Goal: Transaction & Acquisition: Purchase product/service

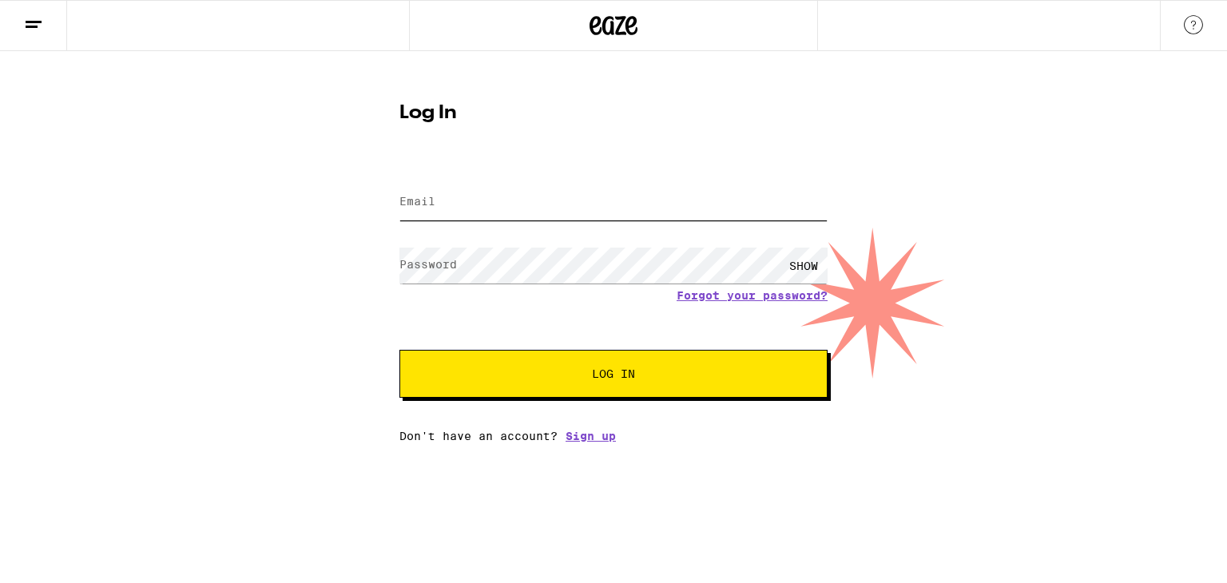
click at [492, 211] on input "Email" at bounding box center [613, 203] width 428 height 36
type input "[EMAIL_ADDRESS][DOMAIN_NAME]"
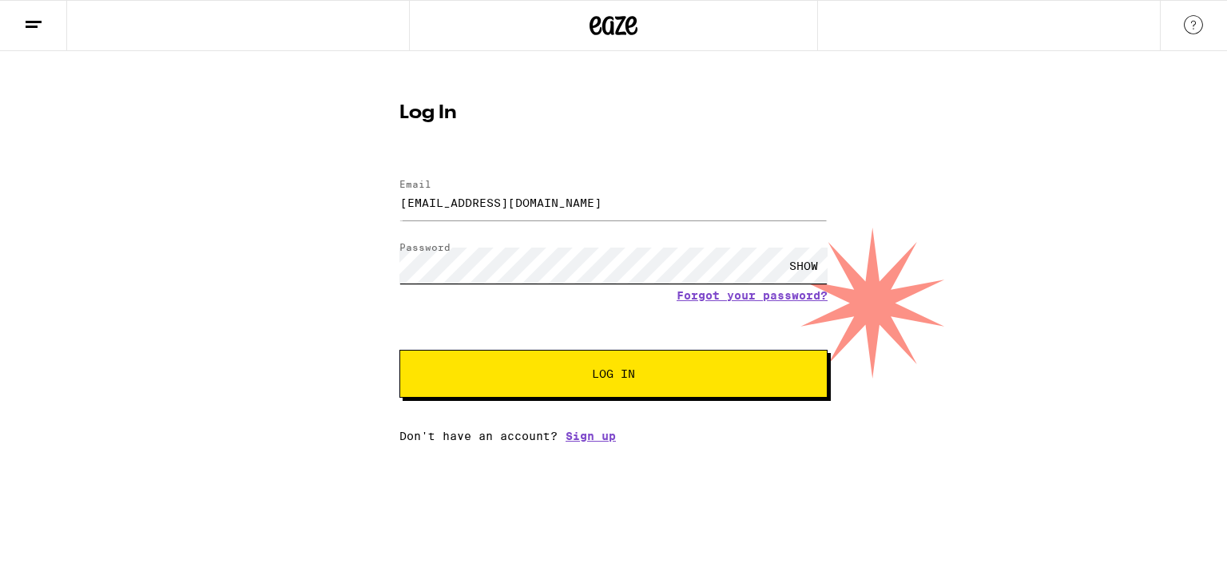
click at [399, 350] on button "Log In" at bounding box center [613, 374] width 428 height 48
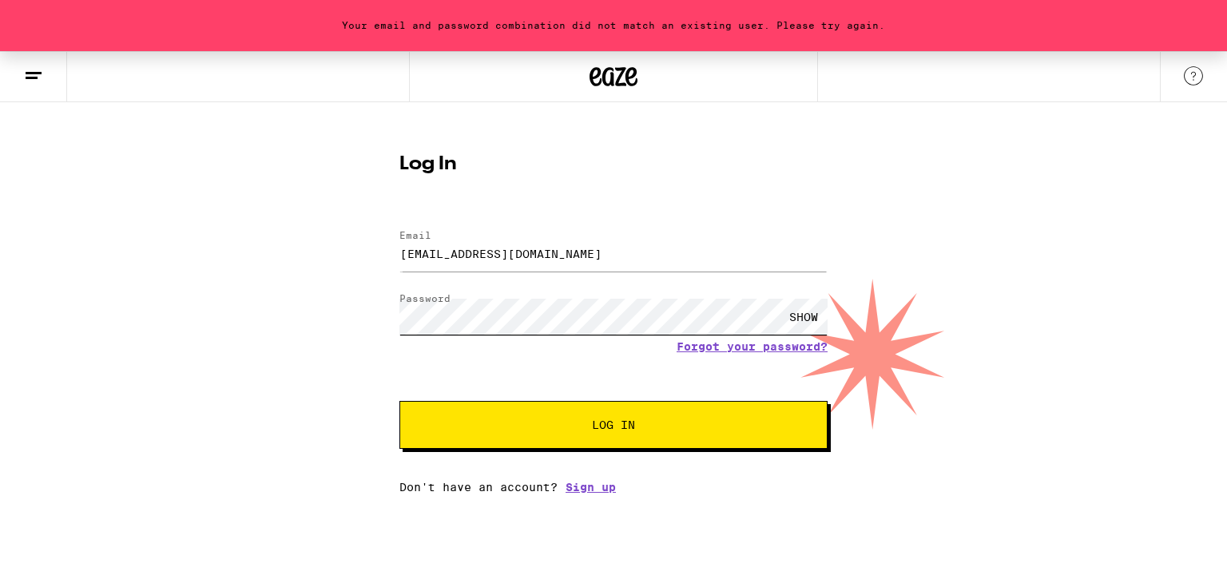
click at [220, 308] on div "Your email and password combination did not match an existing user. Please try …" at bounding box center [613, 272] width 1227 height 442
click at [399, 401] on button "Log In" at bounding box center [613, 425] width 428 height 48
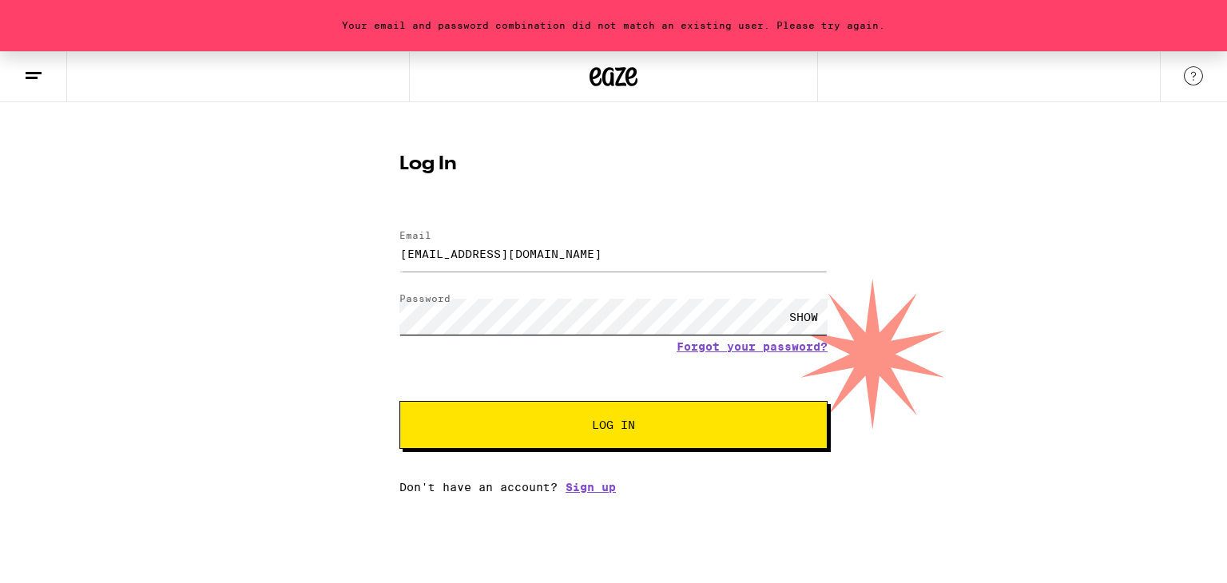
click at [399, 401] on button "Log In" at bounding box center [613, 425] width 428 height 48
click at [738, 353] on link "Forgot your password?" at bounding box center [752, 346] width 151 height 13
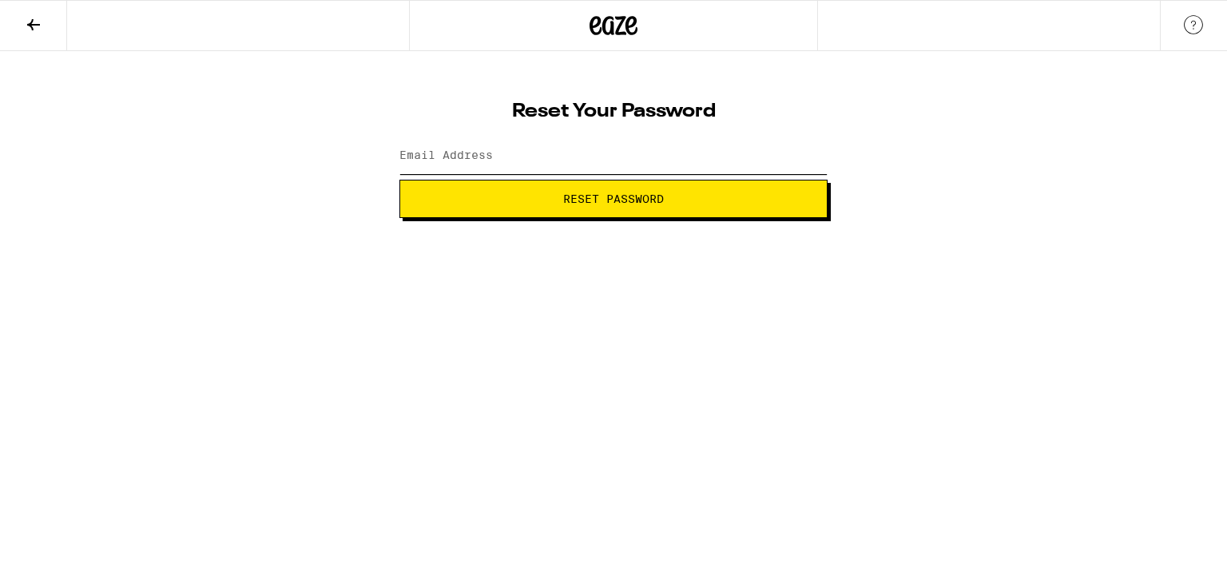
click at [497, 157] on input "Email Address" at bounding box center [613, 156] width 428 height 36
type input "[EMAIL_ADDRESS][DOMAIN_NAME]"
click at [399, 180] on button "Reset Password" at bounding box center [613, 199] width 428 height 38
click at [399, 180] on button "Submit" at bounding box center [613, 199] width 428 height 38
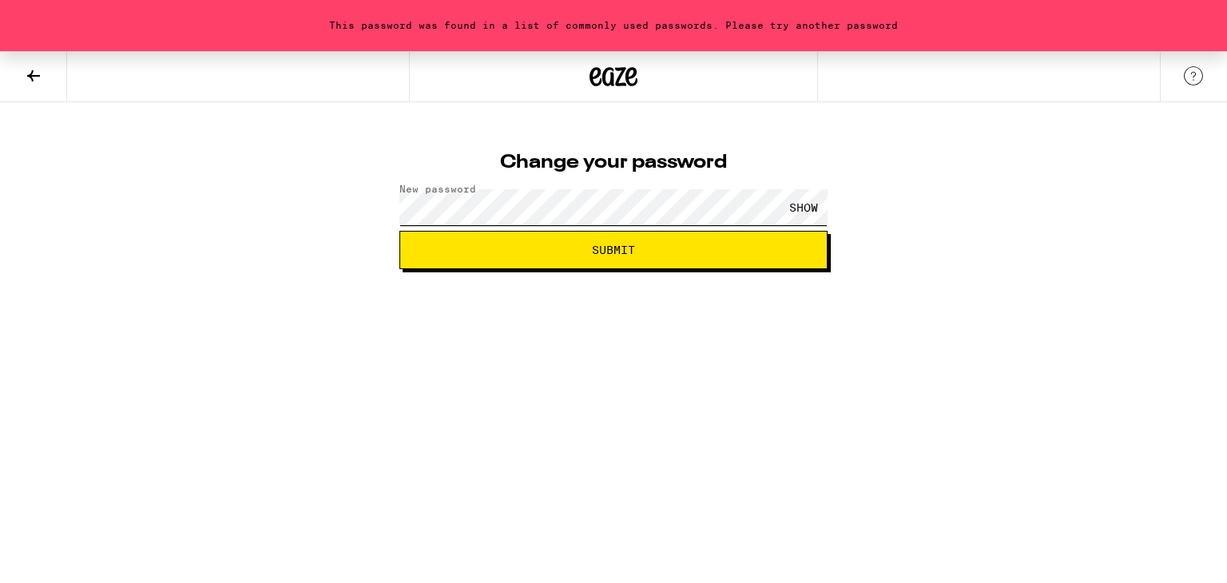
click at [399, 231] on button "Submit" at bounding box center [613, 250] width 428 height 38
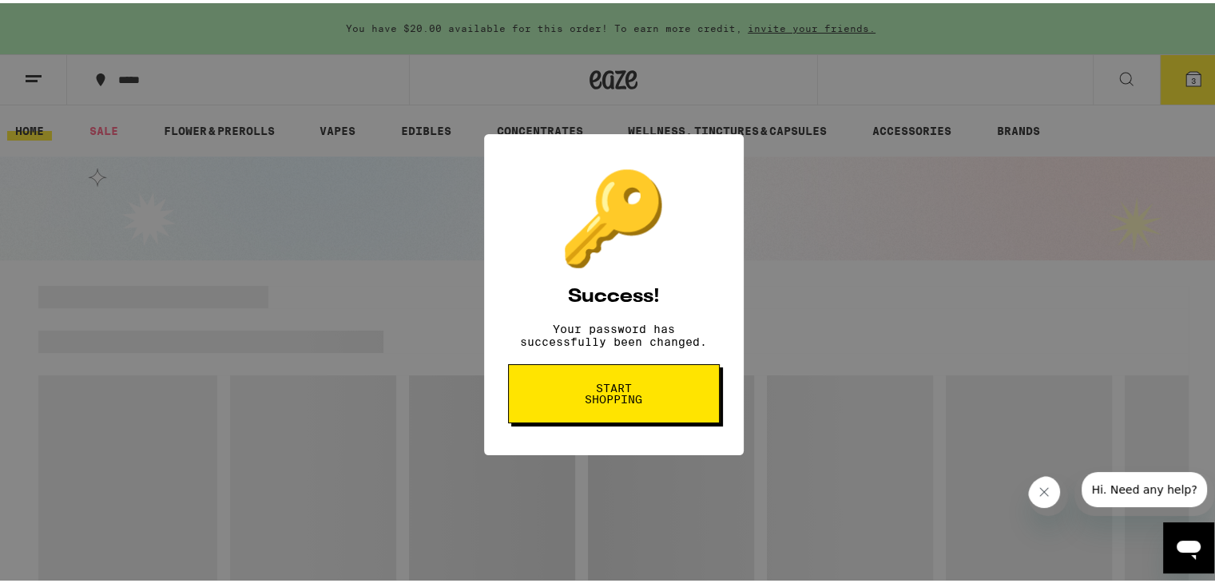
click at [654, 389] on button "Start shopping" at bounding box center [614, 390] width 212 height 59
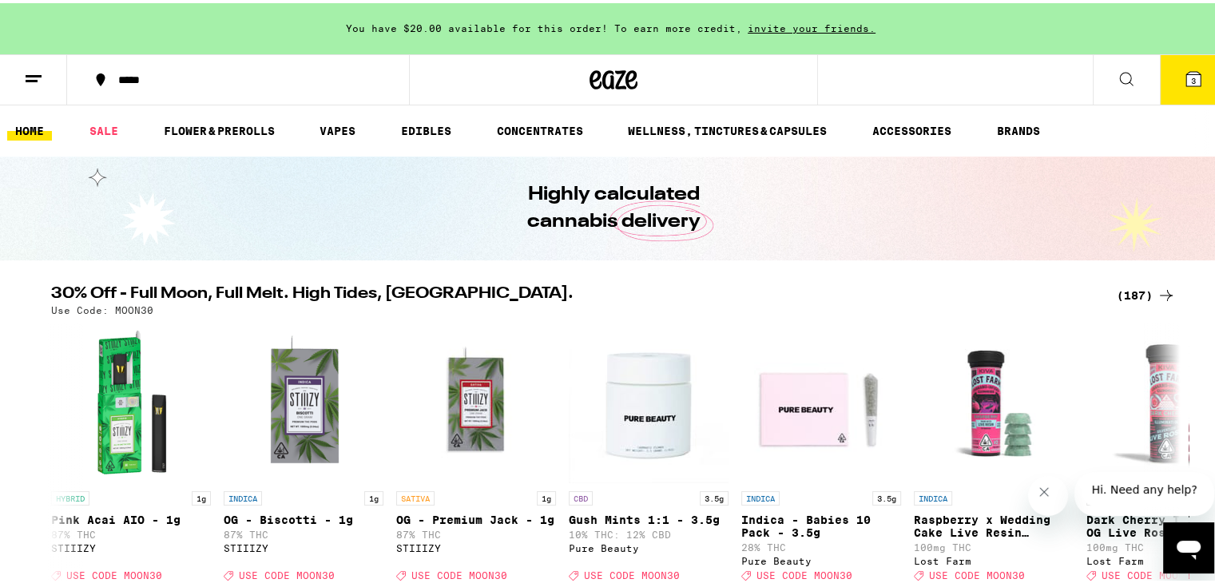
click at [1186, 81] on icon at bounding box center [1193, 76] width 14 height 14
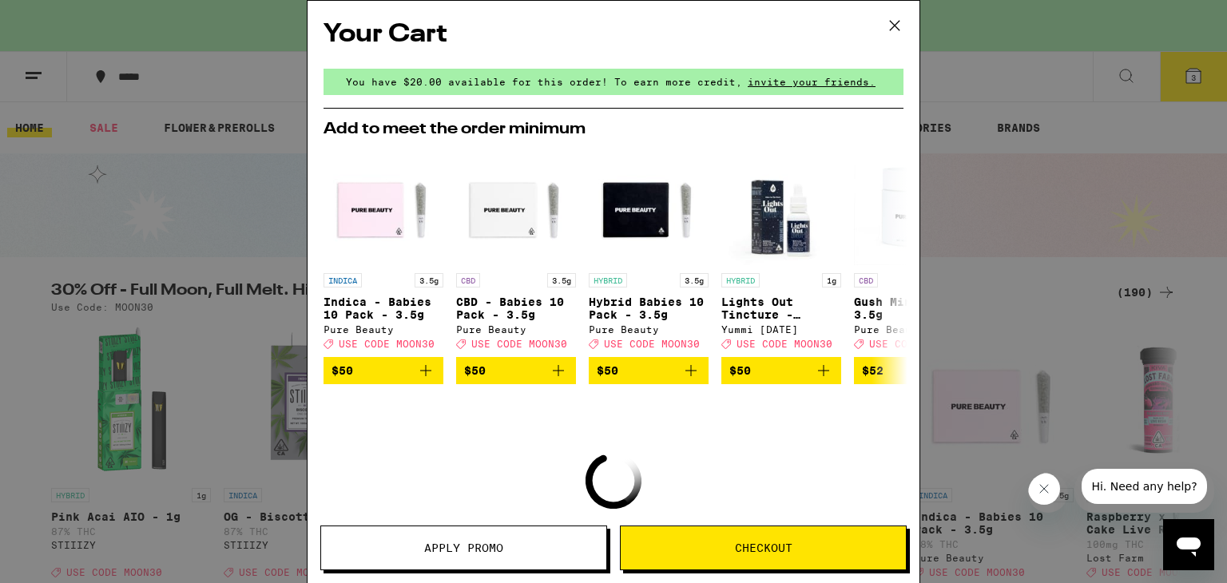
click at [900, 23] on icon at bounding box center [895, 26] width 24 height 24
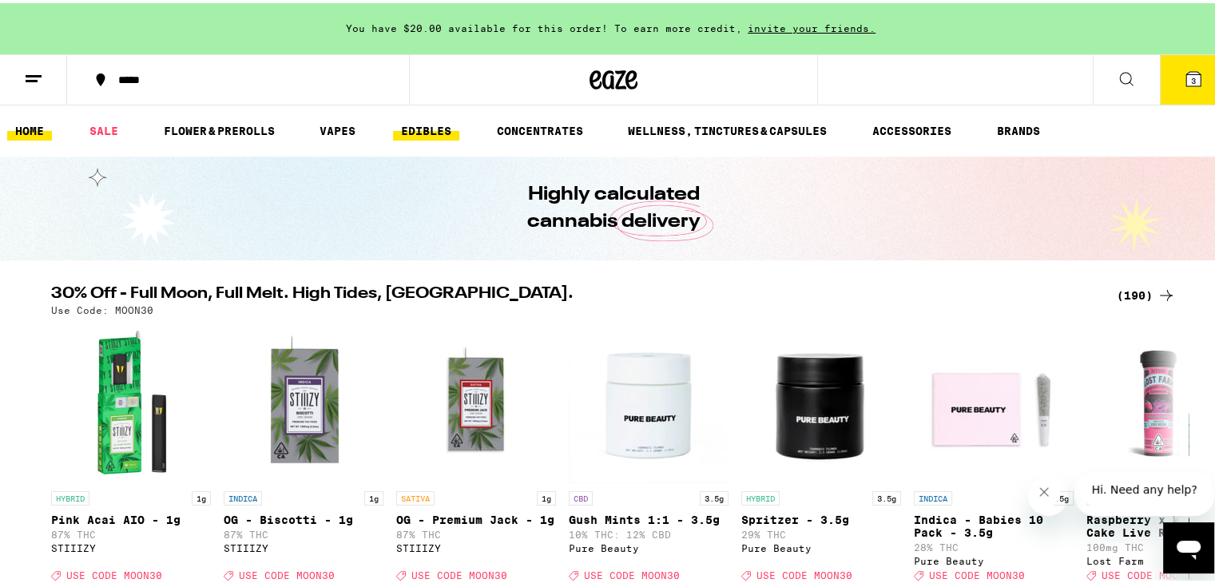
click at [453, 128] on link "EDIBLES" at bounding box center [426, 127] width 66 height 19
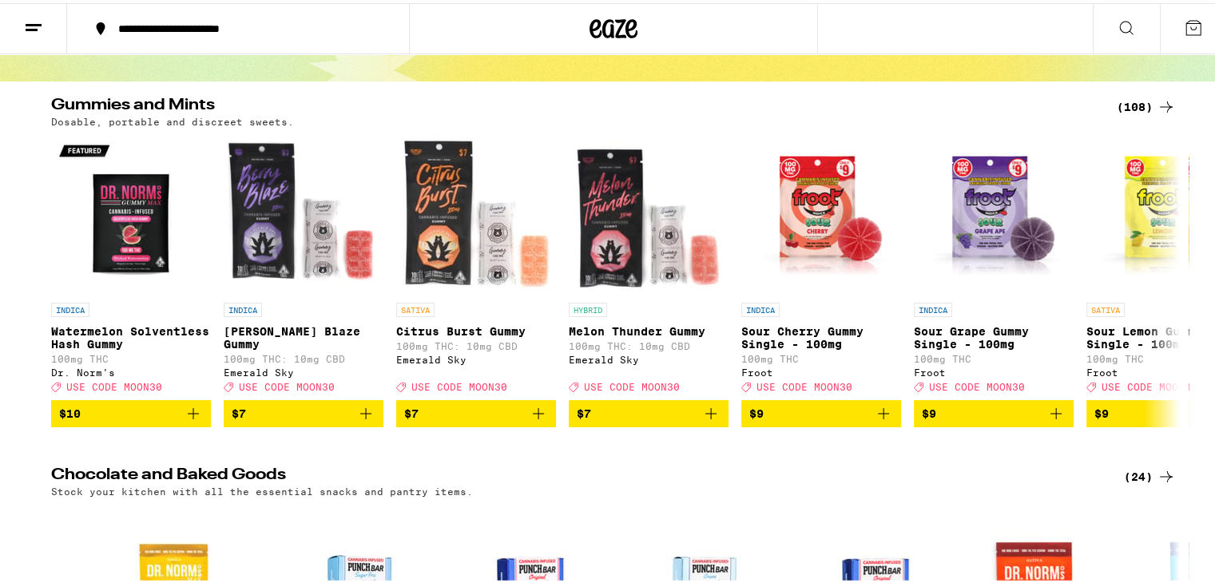
scroll to position [77, 0]
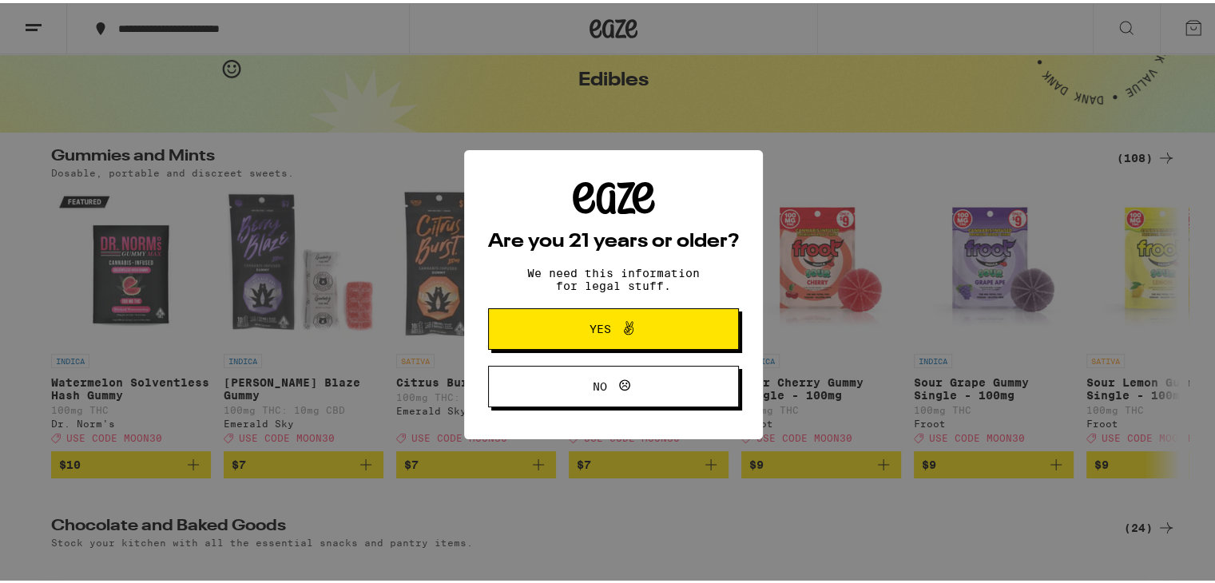
click at [570, 336] on span "Yes" at bounding box center [613, 325] width 121 height 21
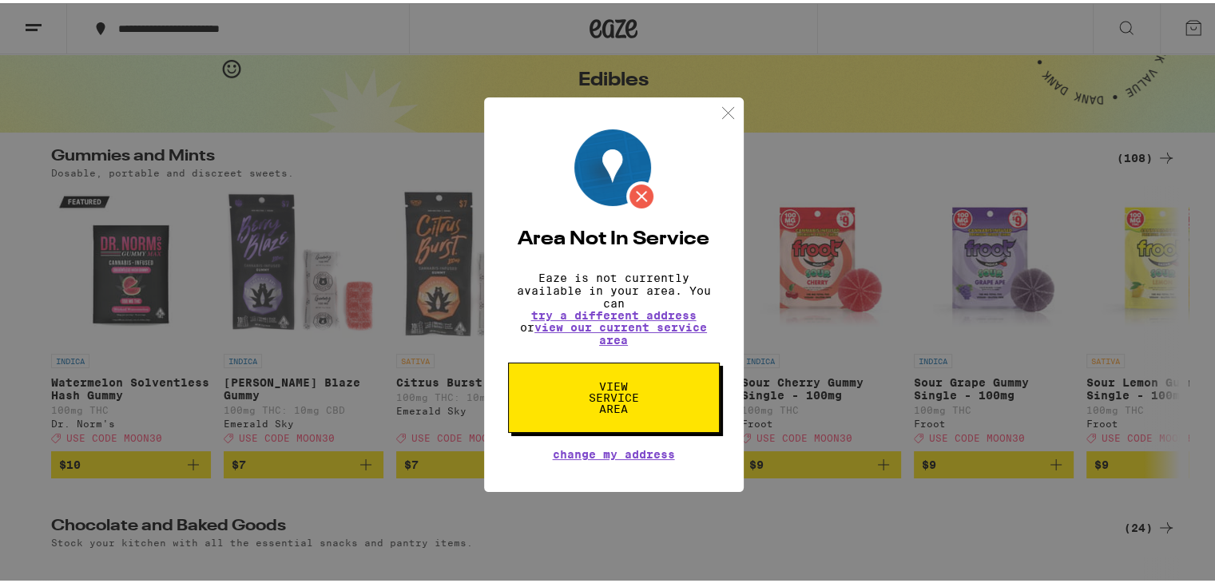
click at [720, 101] on img at bounding box center [728, 110] width 20 height 20
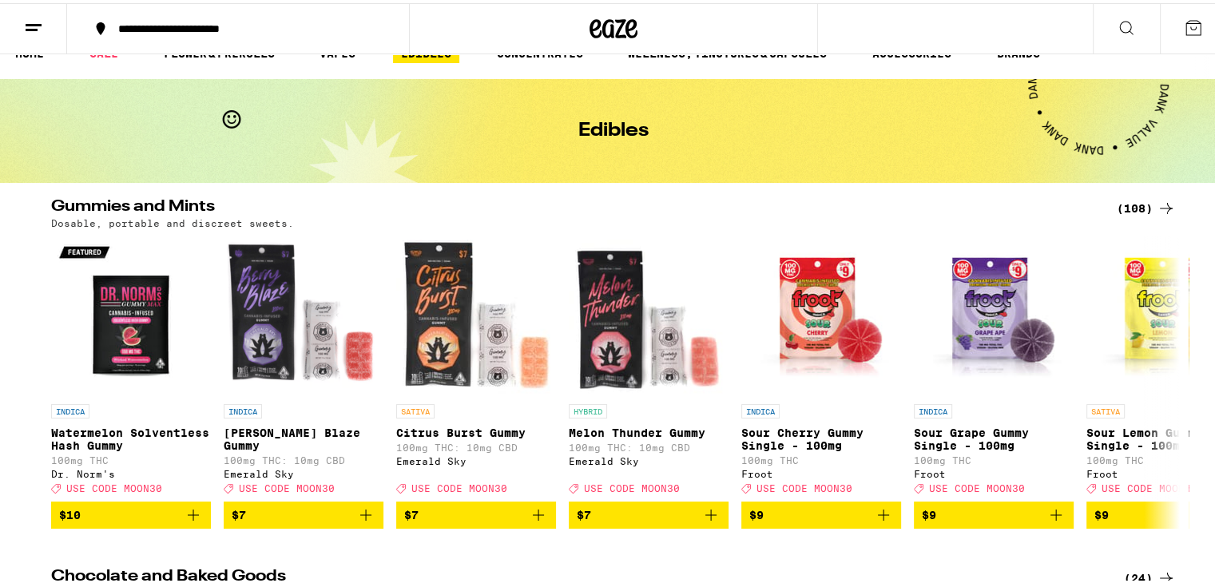
scroll to position [0, 0]
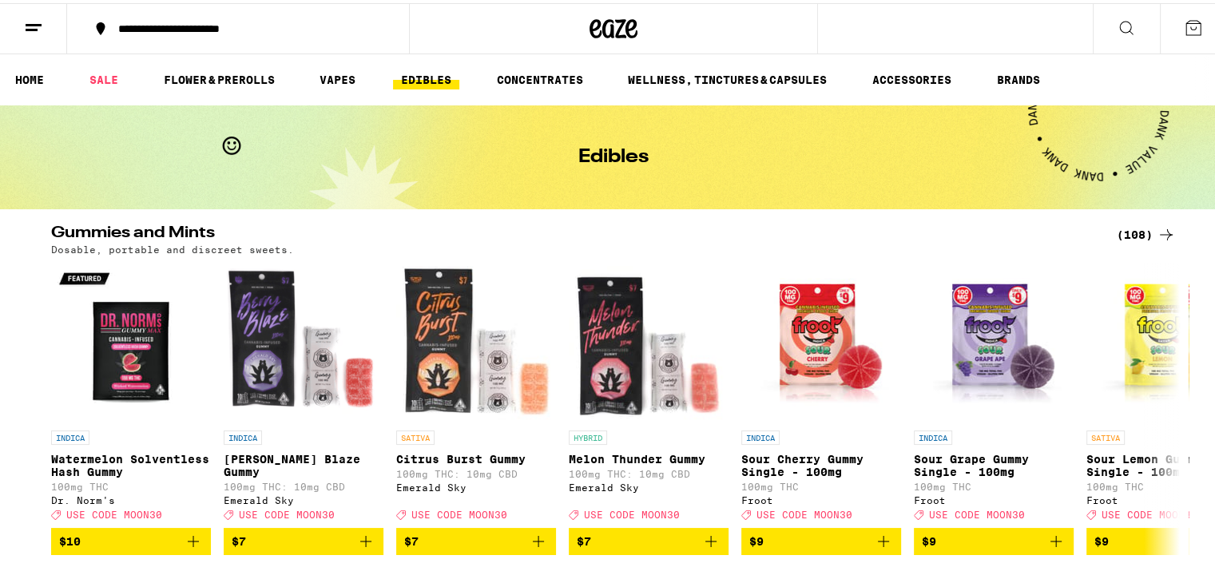
click at [28, 22] on line at bounding box center [34, 22] width 16 height 0
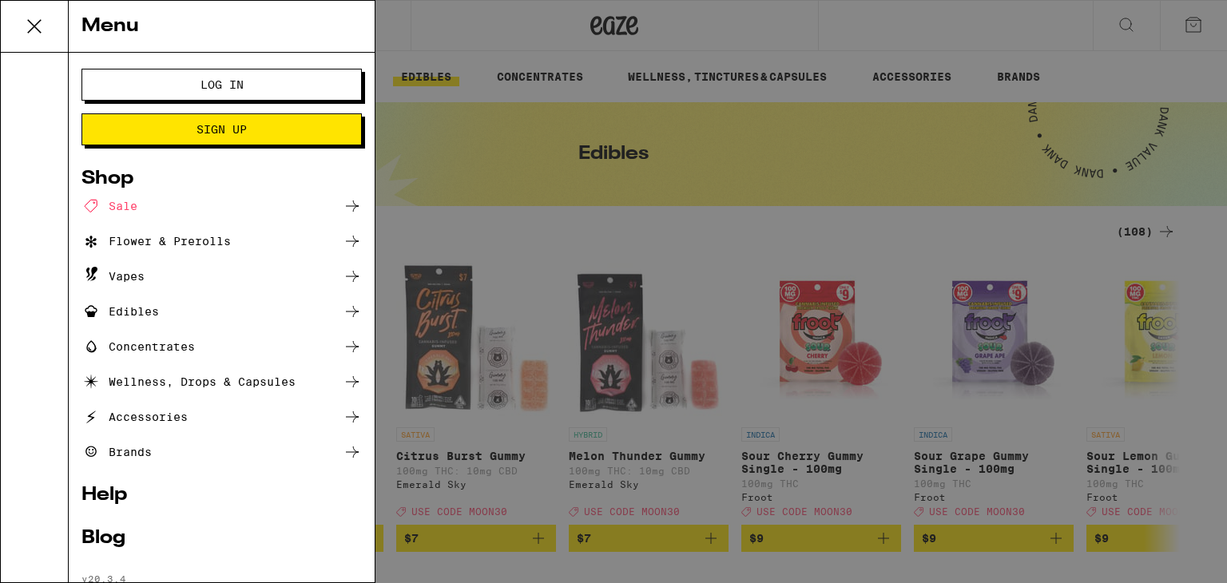
click at [288, 85] on button "Log In" at bounding box center [221, 85] width 280 height 32
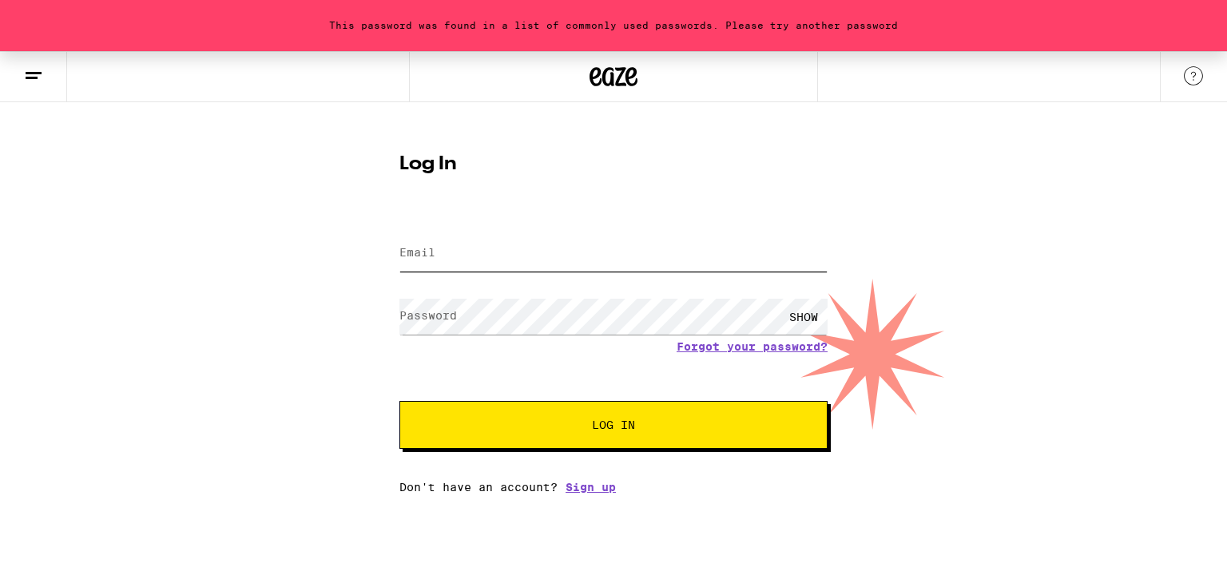
click at [458, 255] on input "Email" at bounding box center [613, 254] width 428 height 36
type input "[EMAIL_ADDRESS][DOMAIN_NAME]"
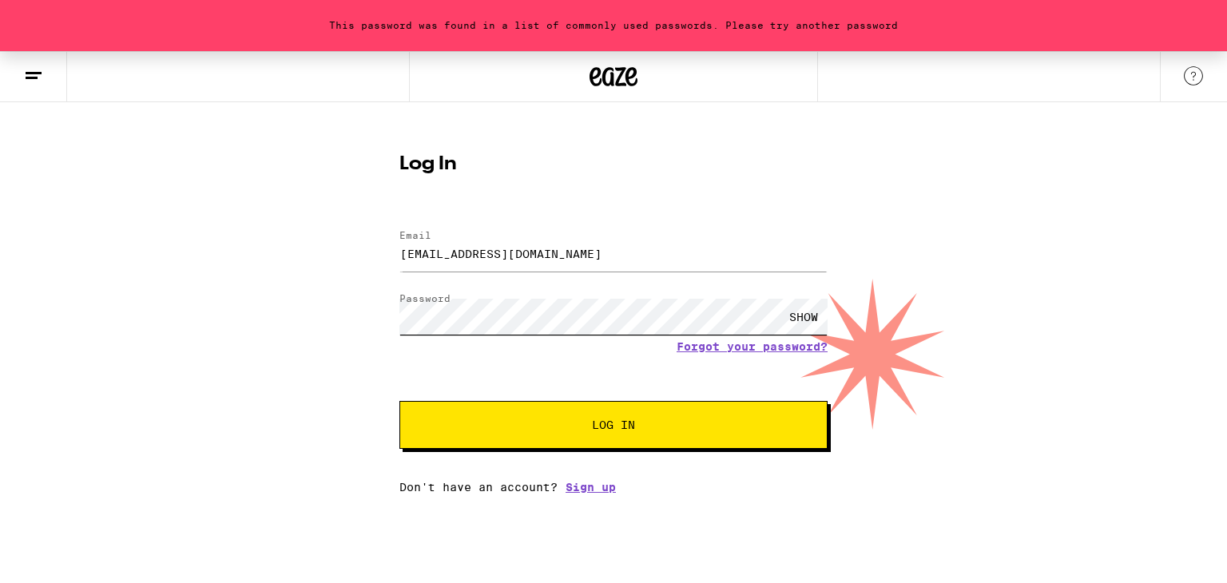
click at [399, 401] on button "Log In" at bounding box center [613, 425] width 428 height 48
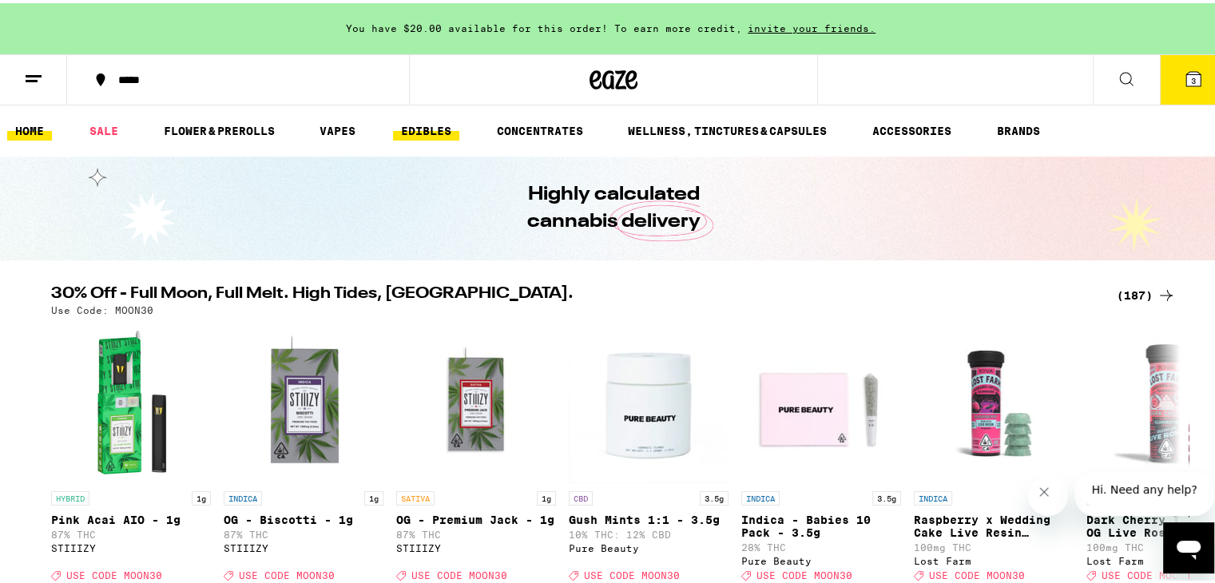
click at [439, 129] on link "EDIBLES" at bounding box center [426, 127] width 66 height 19
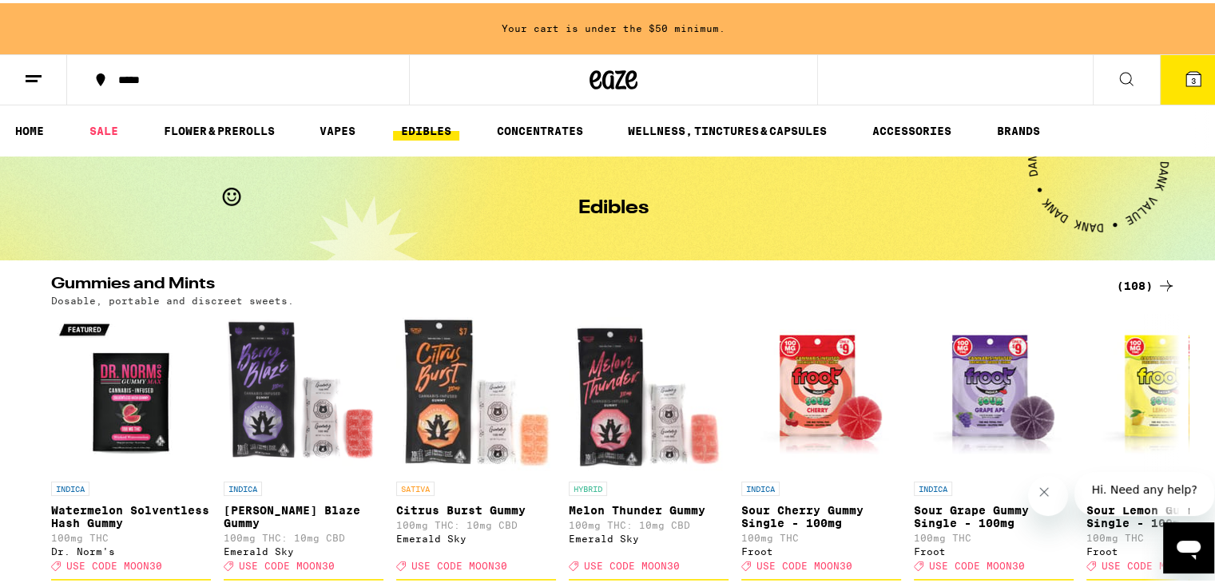
click at [1136, 284] on div "(108)" at bounding box center [1146, 282] width 59 height 19
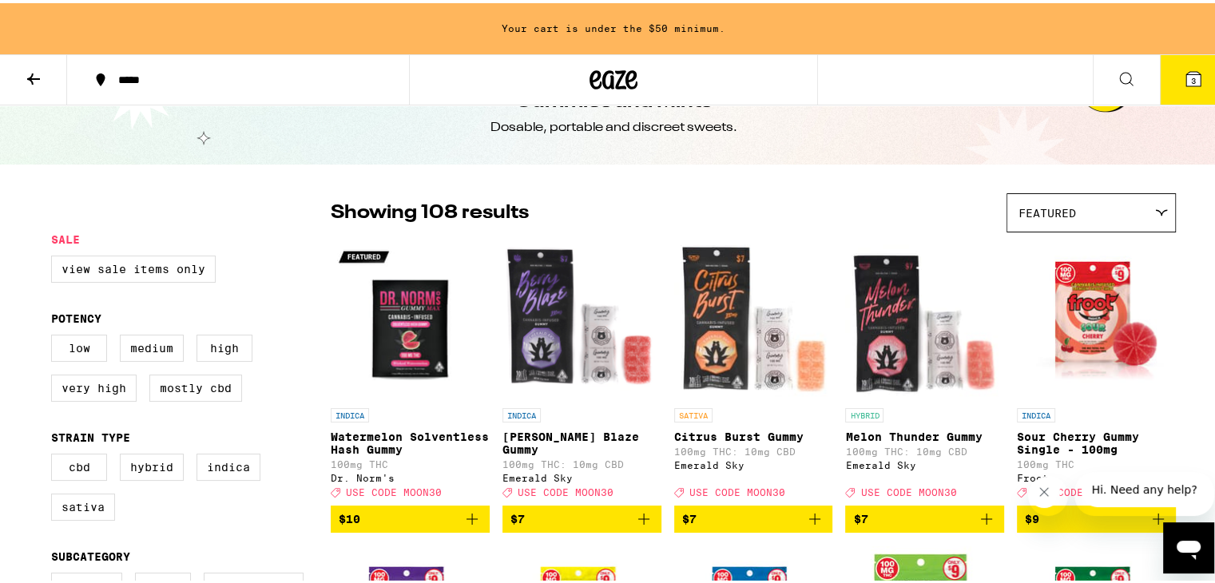
scroll to position [78, 0]
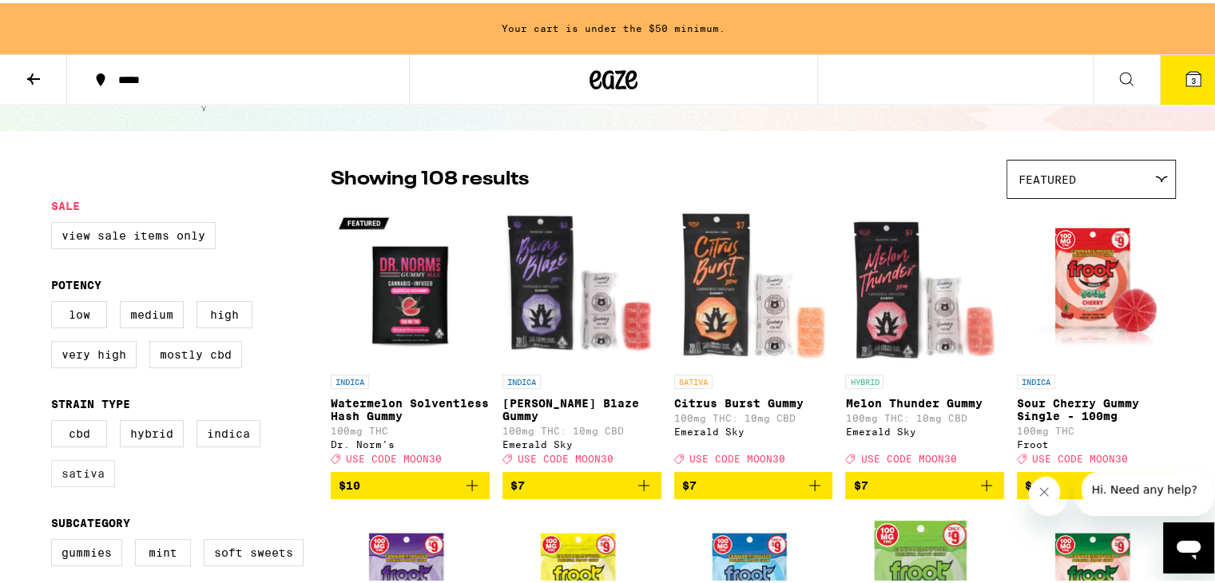
click at [77, 474] on label "Sativa" at bounding box center [83, 470] width 64 height 27
click at [55, 420] on input "Sativa" at bounding box center [54, 419] width 1 height 1
checkbox input "true"
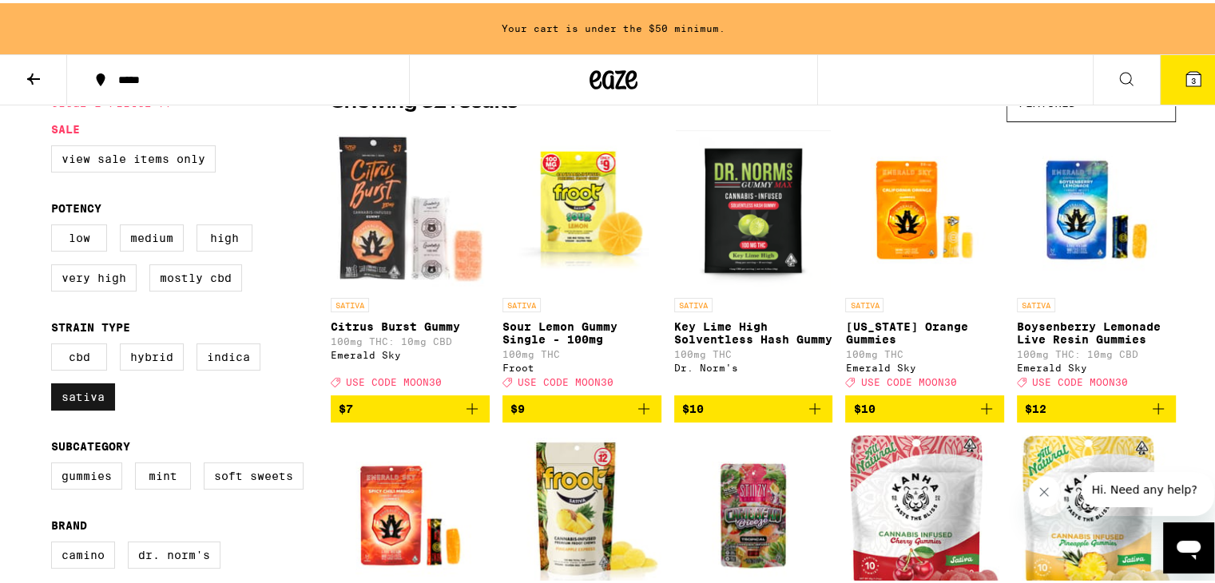
scroll to position [156, 0]
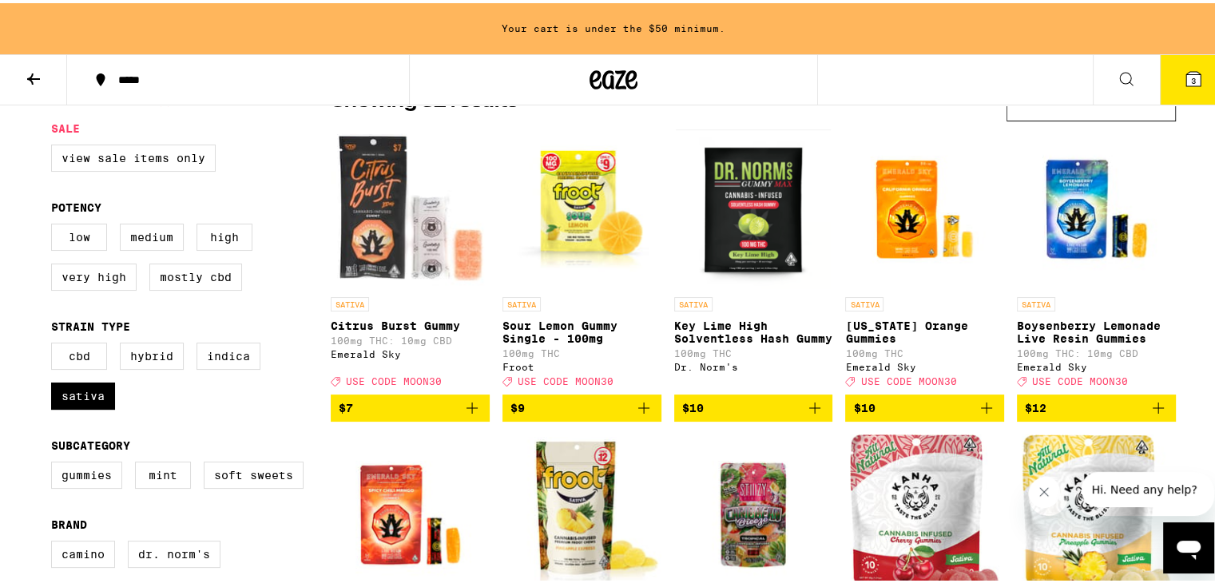
click at [467, 415] on icon "Add to bag" at bounding box center [471, 404] width 19 height 19
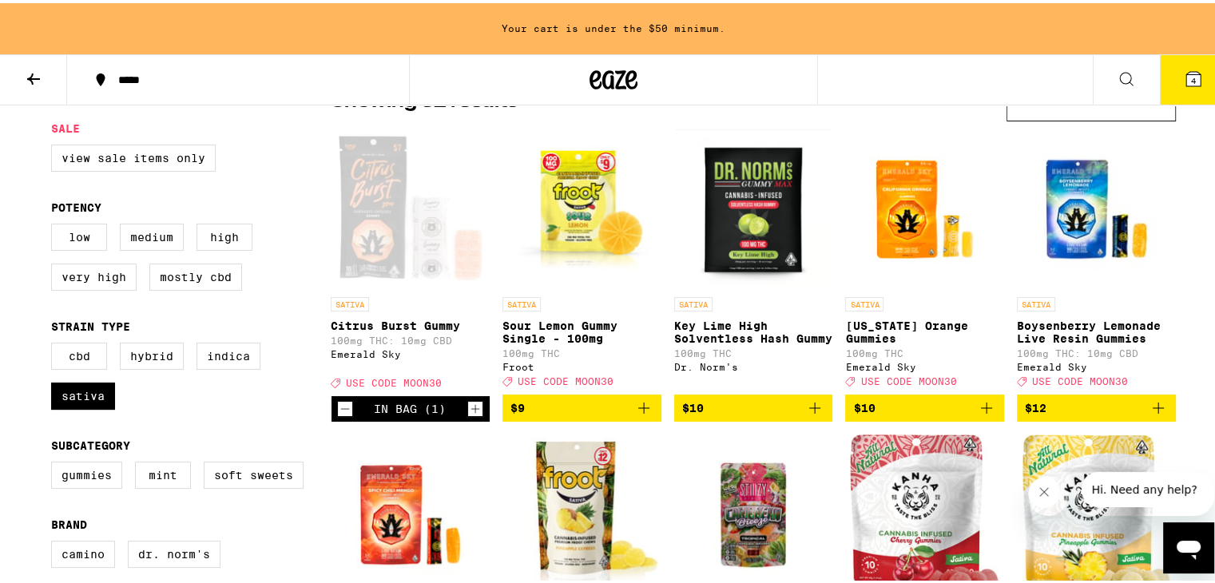
click at [634, 413] on icon "Add to bag" at bounding box center [643, 404] width 19 height 19
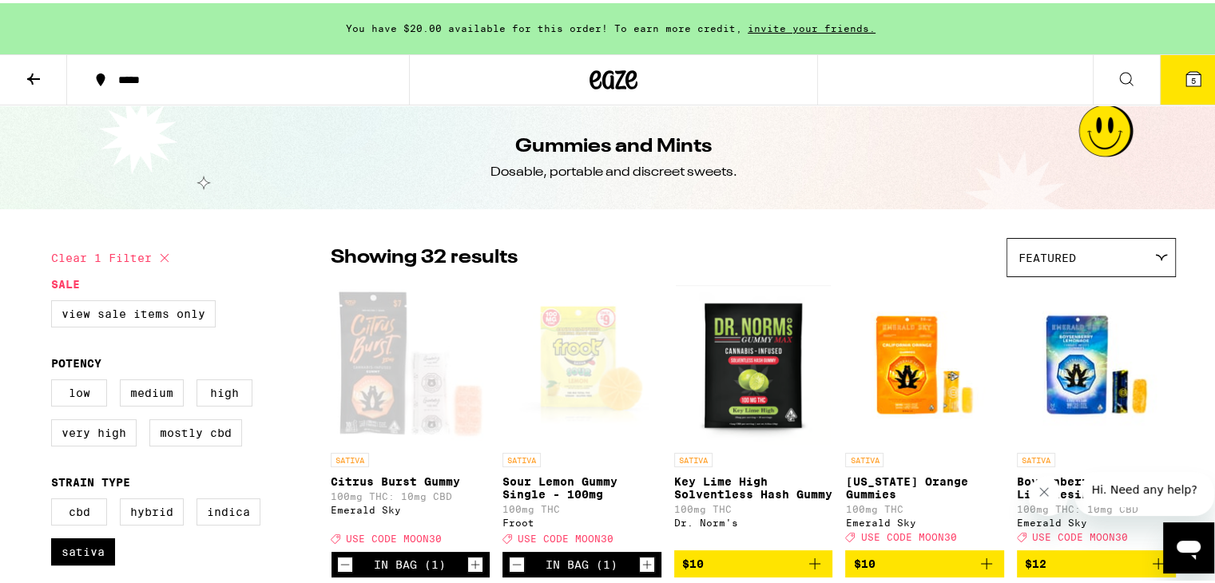
scroll to position [0, 0]
click at [471, 570] on icon "Increment" at bounding box center [475, 561] width 14 height 19
click at [1184, 66] on icon at bounding box center [1193, 75] width 19 height 19
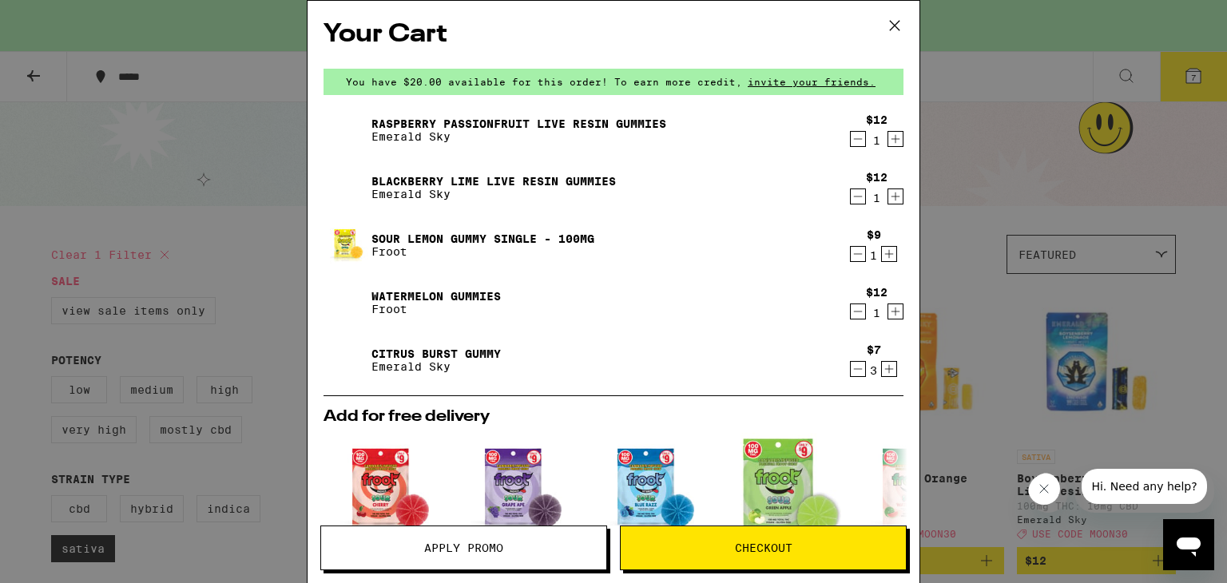
click at [851, 142] on icon "Decrement" at bounding box center [858, 138] width 14 height 19
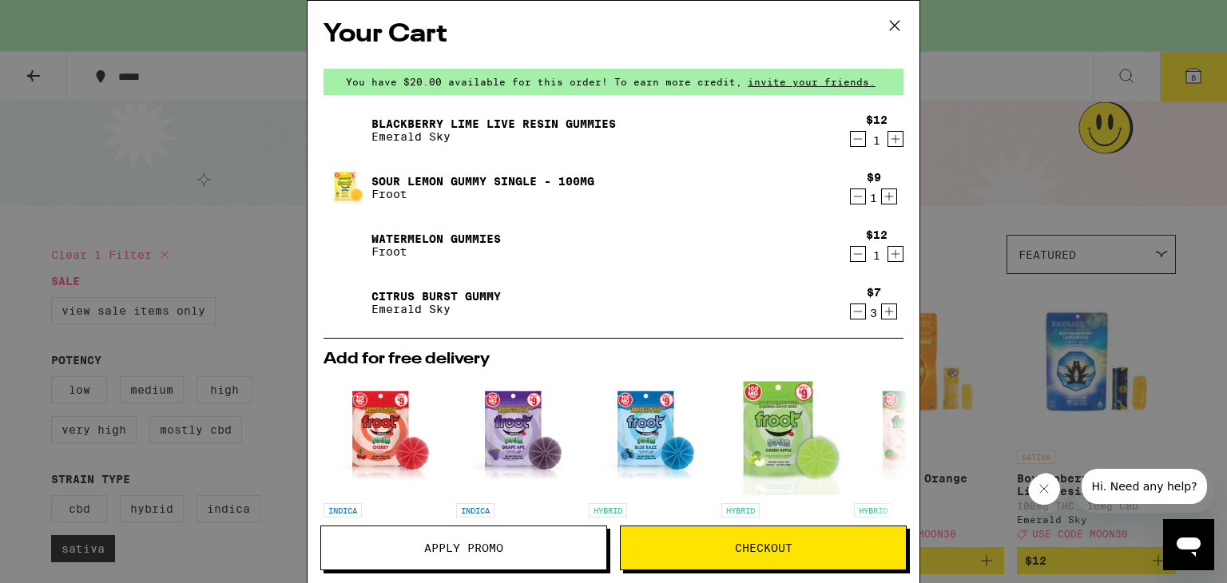
click at [851, 142] on icon "Decrement" at bounding box center [858, 138] width 14 height 19
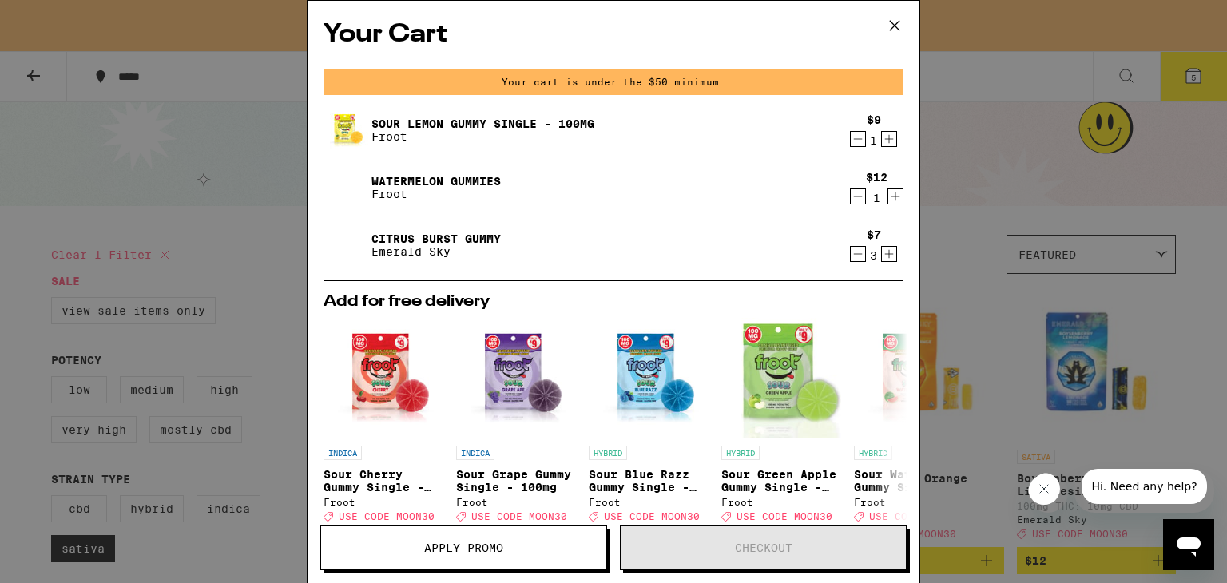
click at [851, 200] on icon "Decrement" at bounding box center [858, 196] width 14 height 19
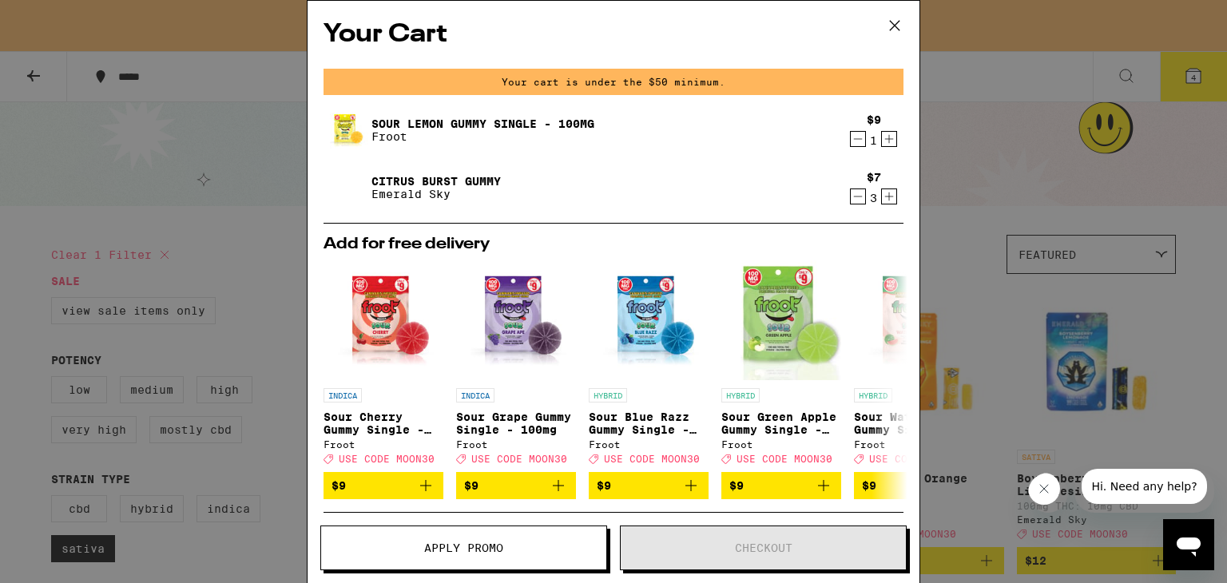
click at [541, 564] on button "Apply Promo" at bounding box center [463, 548] width 287 height 45
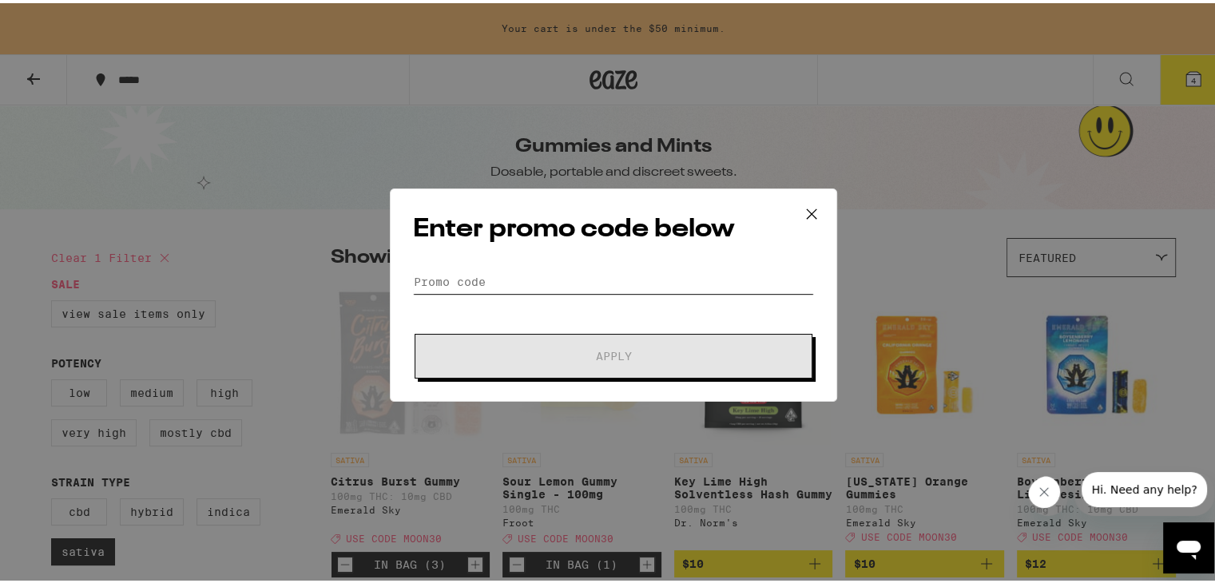
click at [570, 282] on input "Promo Code" at bounding box center [613, 279] width 401 height 24
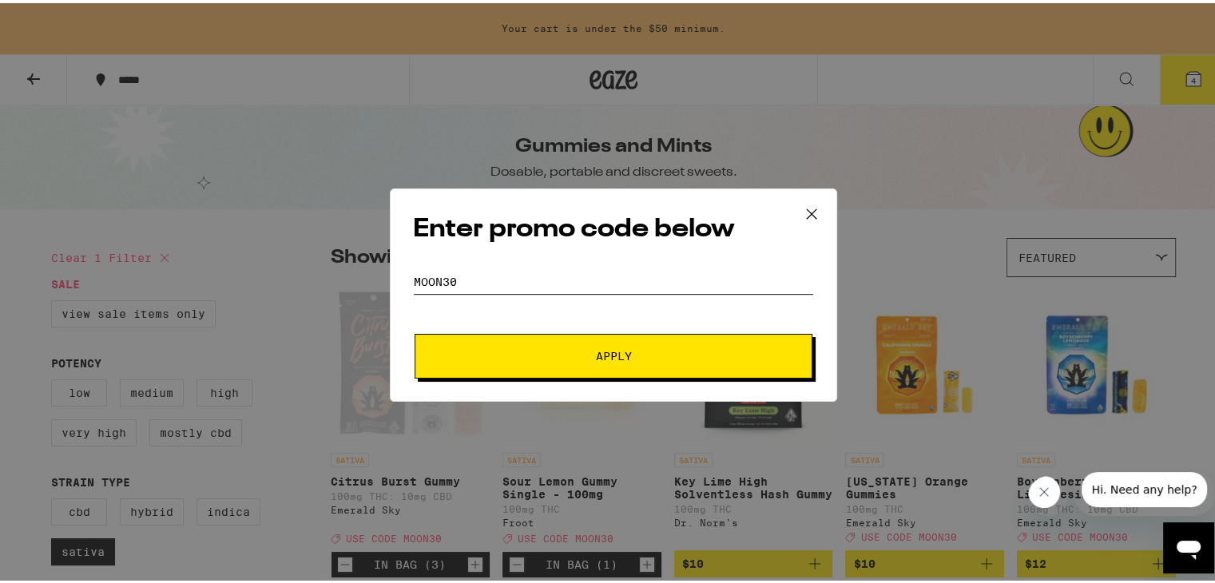
type input "moon30"
click at [599, 355] on span "Apply" at bounding box center [614, 352] width 36 height 11
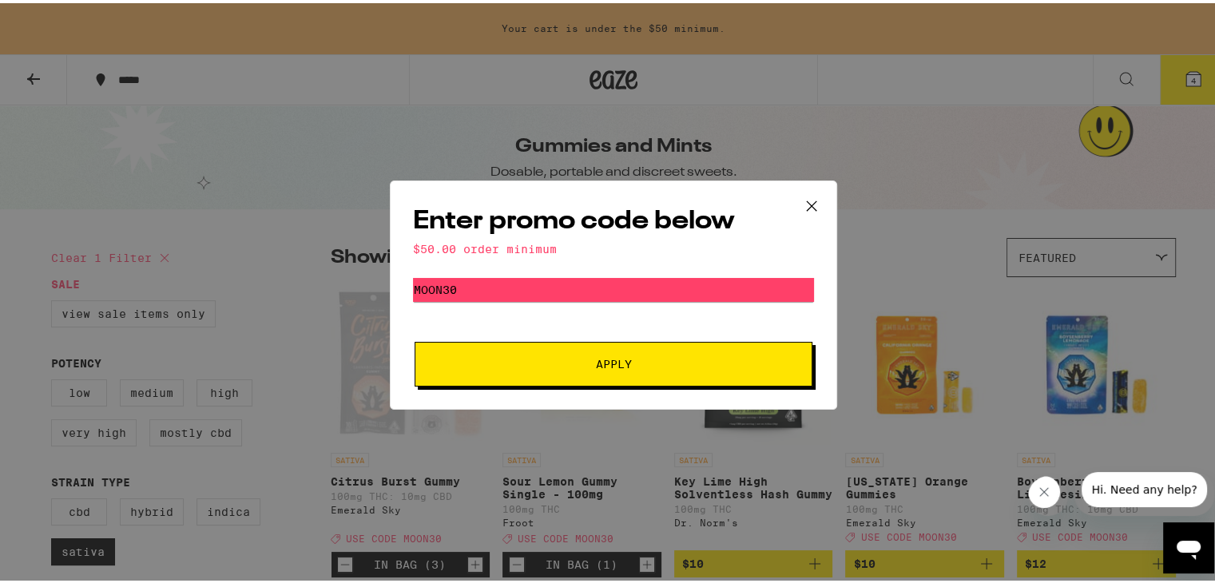
click at [812, 200] on icon at bounding box center [812, 203] width 24 height 24
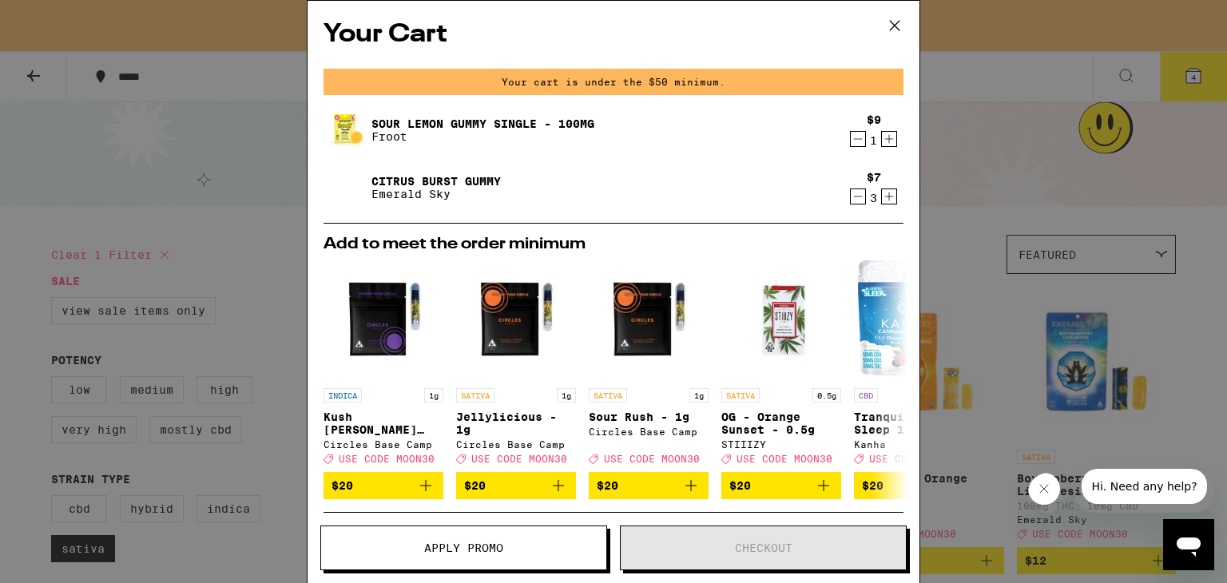
click at [894, 22] on icon at bounding box center [895, 26] width 24 height 24
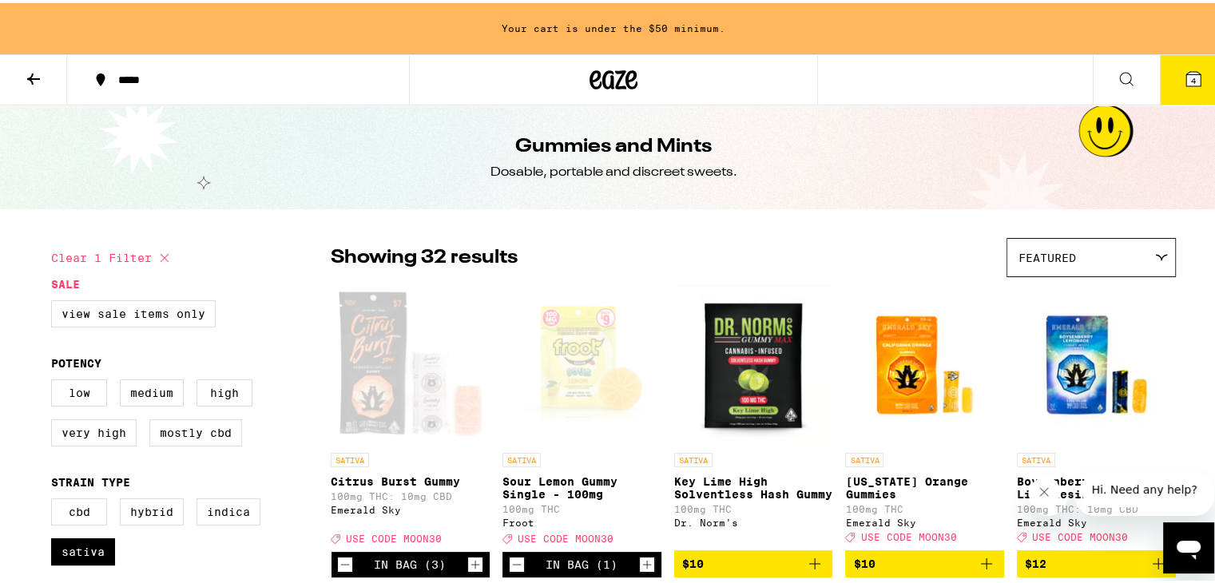
click at [30, 74] on icon at bounding box center [33, 75] width 13 height 11
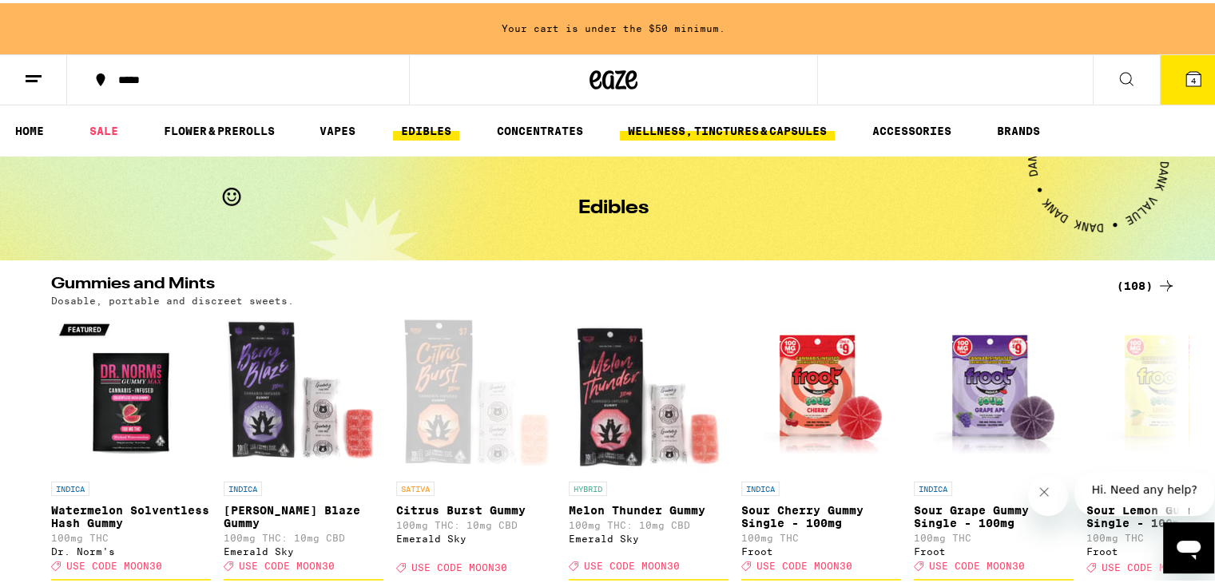
click at [725, 135] on link "WELLNESS, TINCTURES & CAPSULES" at bounding box center [727, 127] width 215 height 19
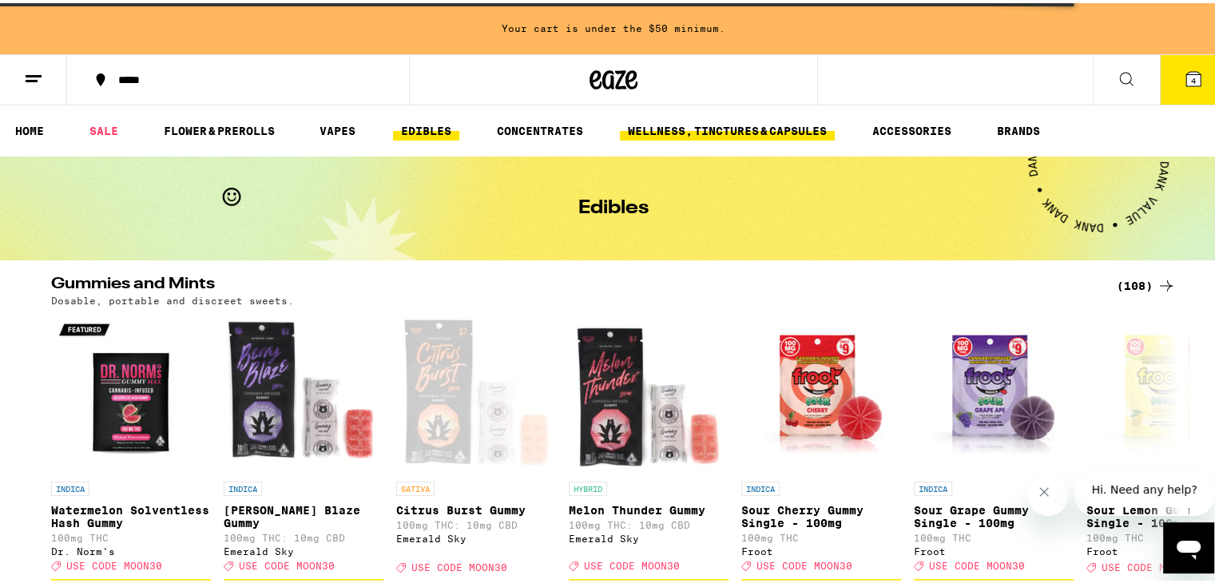
click at [699, 128] on link "WELLNESS, TINCTURES & CAPSULES" at bounding box center [727, 127] width 215 height 19
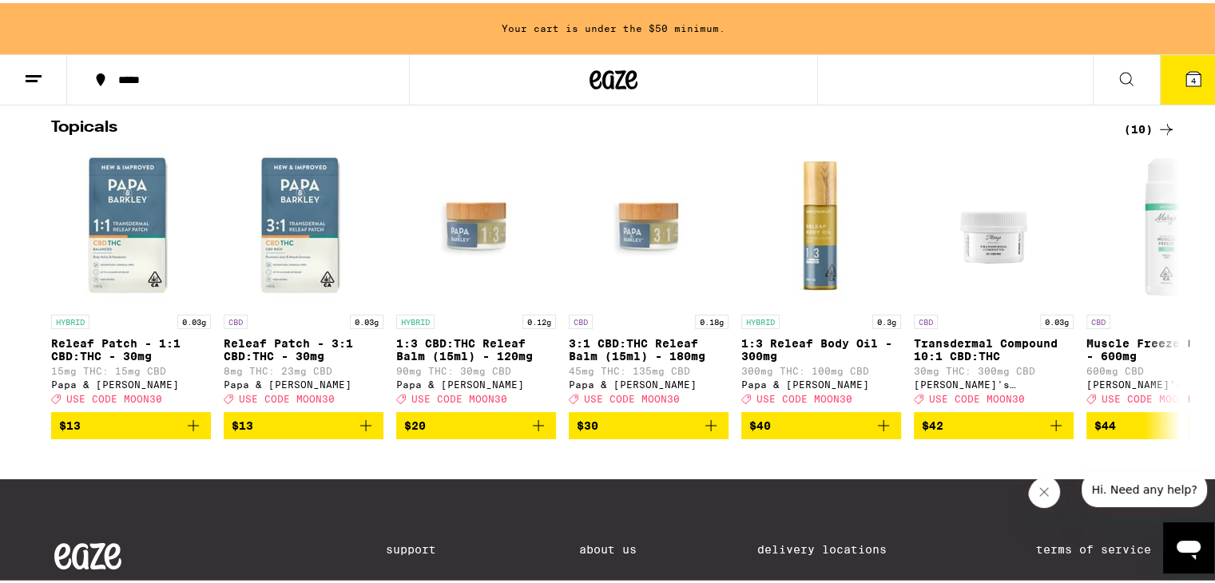
scroll to position [1232, 0]
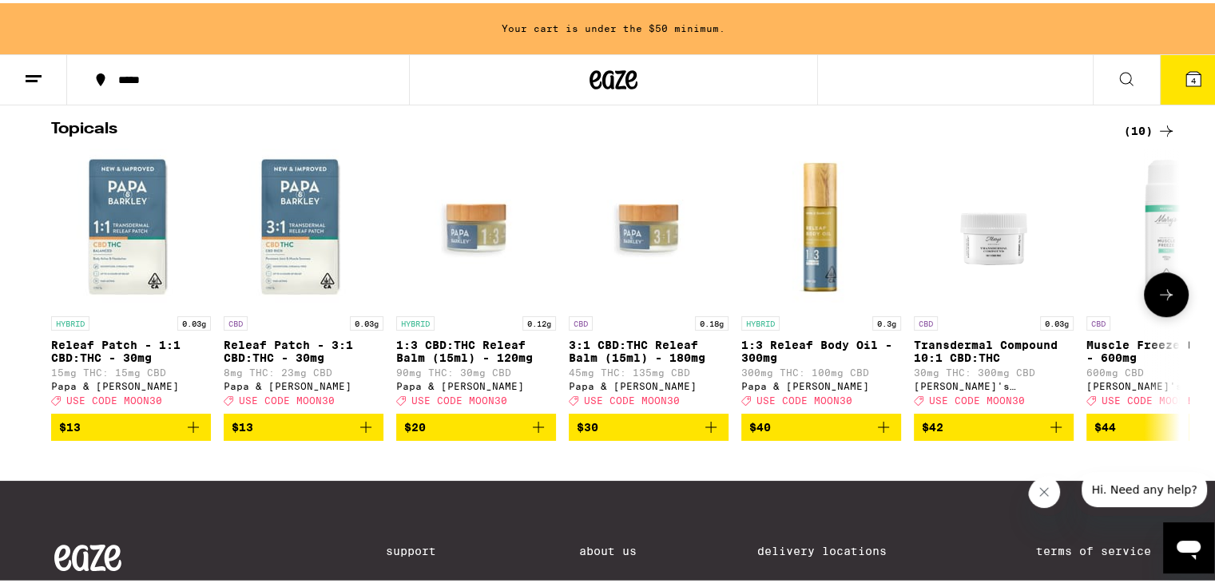
click at [1168, 301] on icon at bounding box center [1166, 291] width 19 height 19
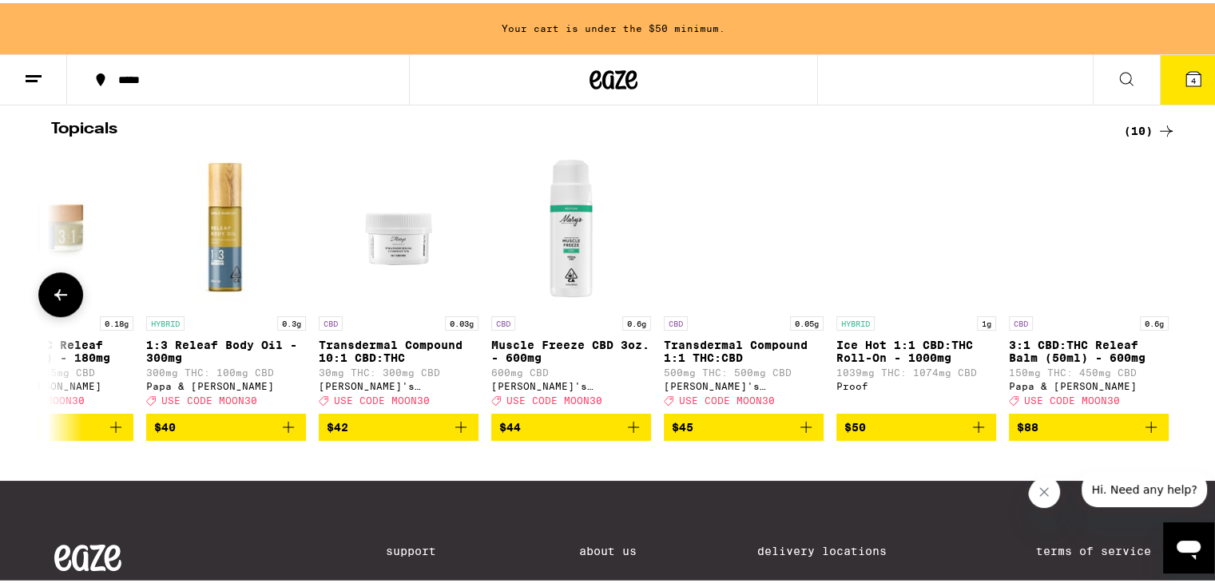
scroll to position [0, 601]
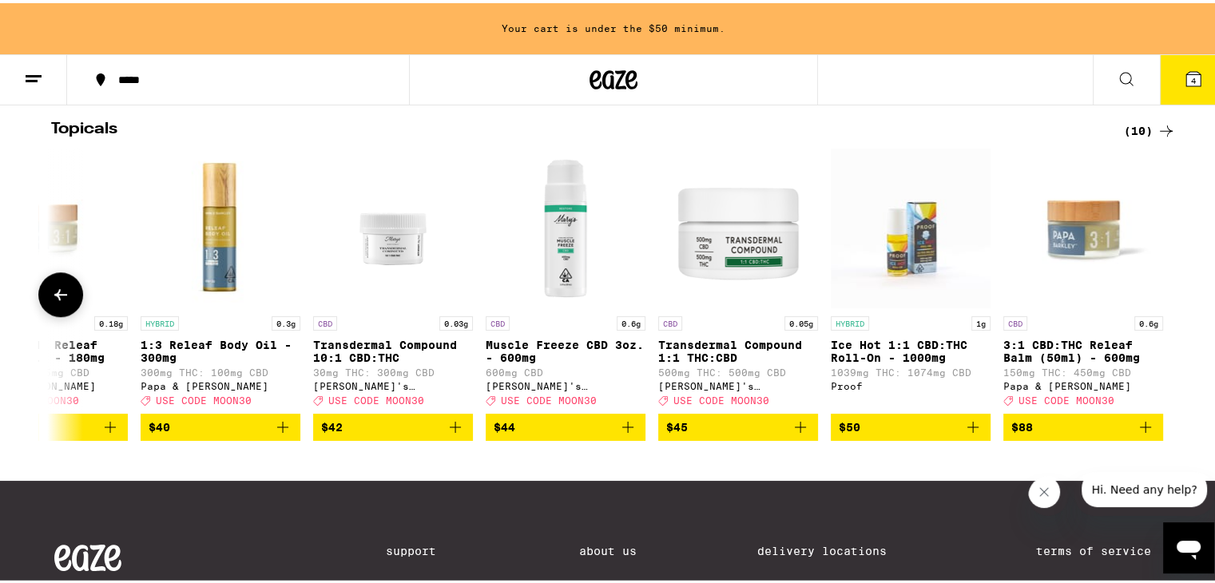
click at [1168, 314] on div at bounding box center [1166, 291] width 45 height 45
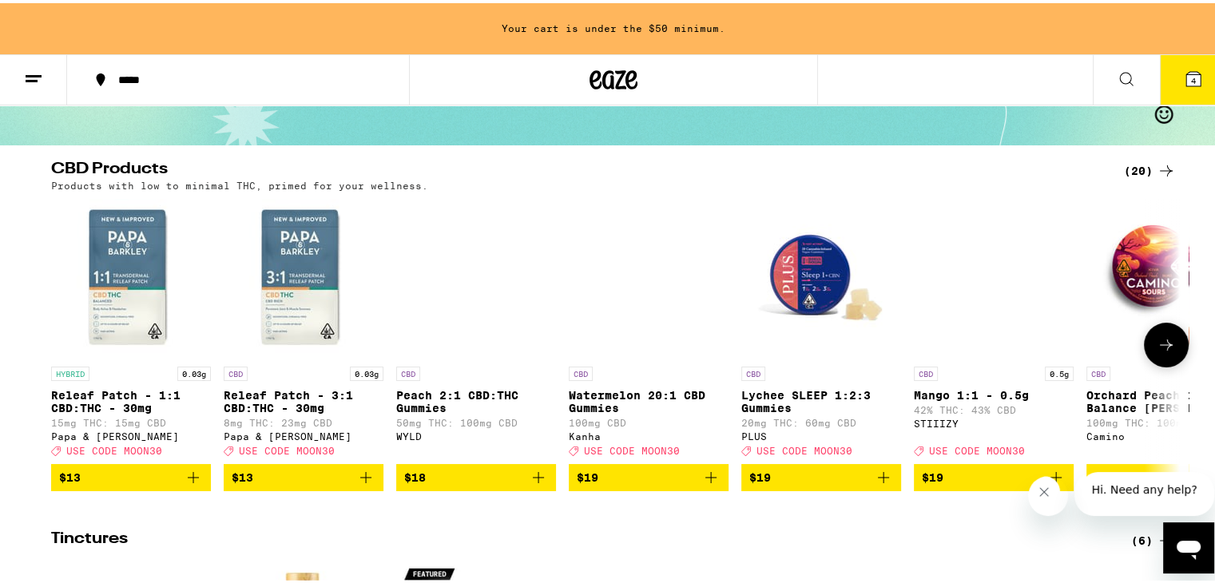
scroll to position [113, 0]
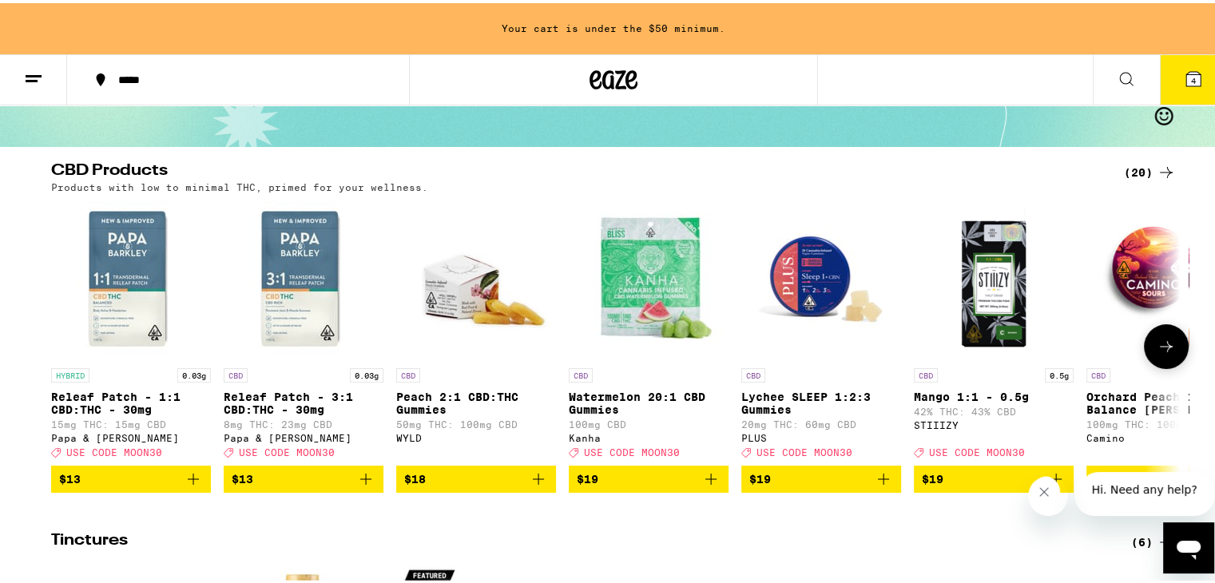
click at [1162, 343] on icon at bounding box center [1166, 343] width 19 height 19
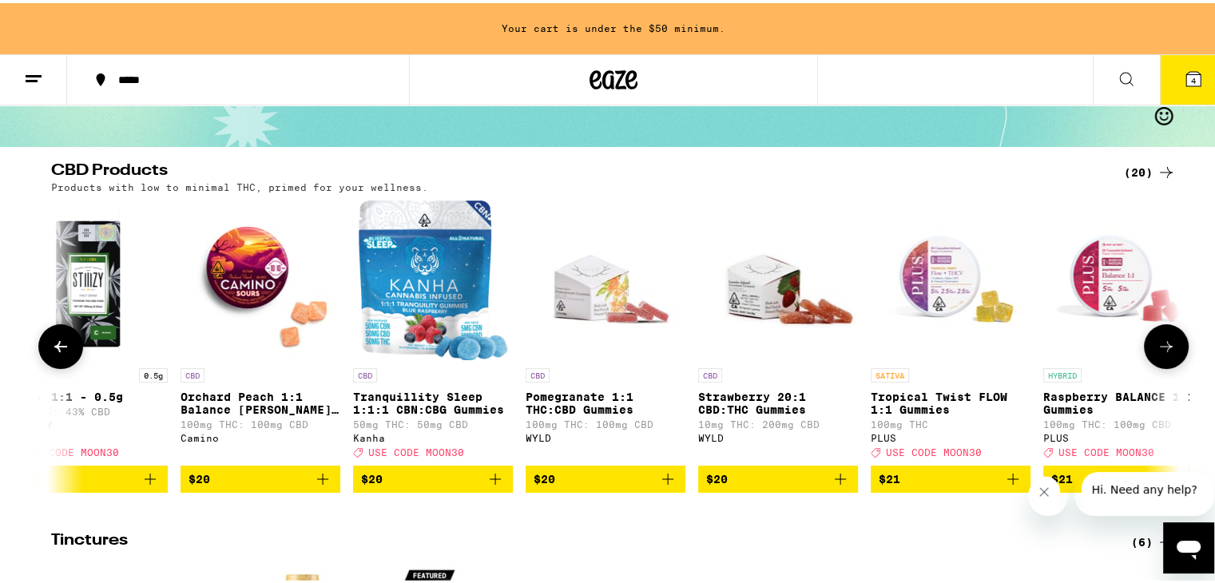
scroll to position [0, 950]
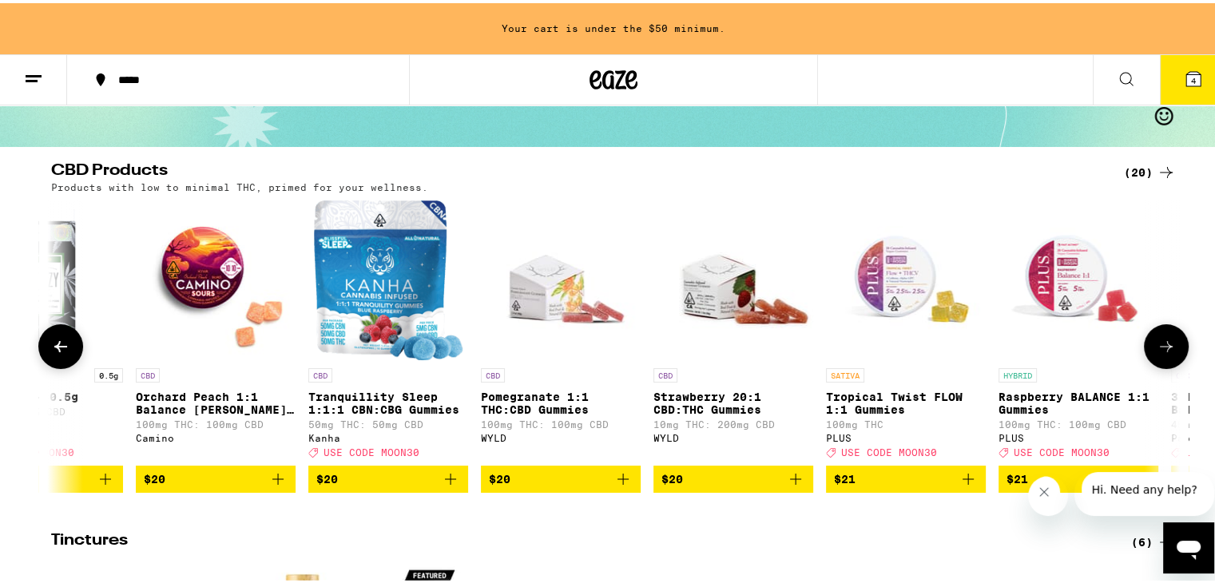
click at [272, 486] on icon "Add to bag" at bounding box center [277, 475] width 19 height 19
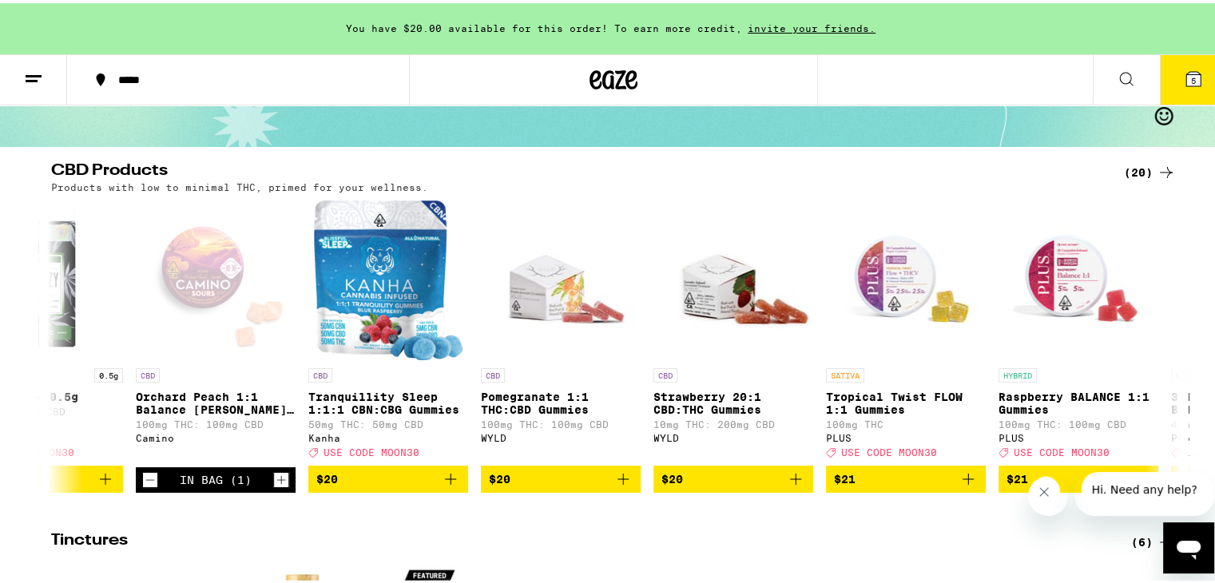
click at [1186, 71] on icon at bounding box center [1193, 76] width 14 height 14
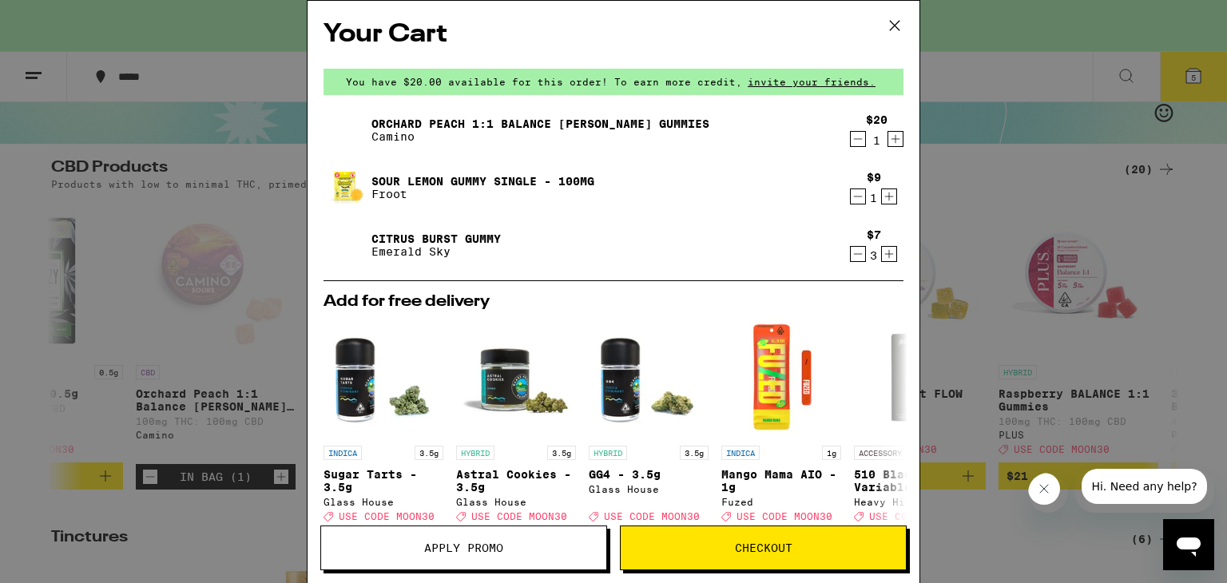
click at [506, 550] on span "Apply Promo" at bounding box center [463, 547] width 285 height 11
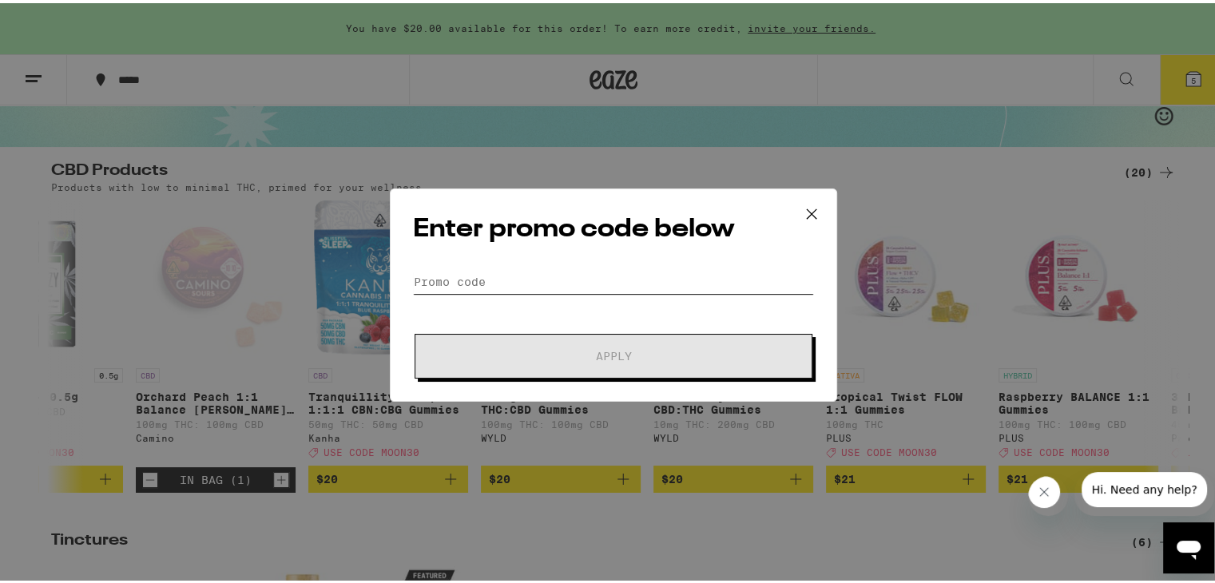
click at [492, 288] on input "Promo Code" at bounding box center [613, 279] width 401 height 24
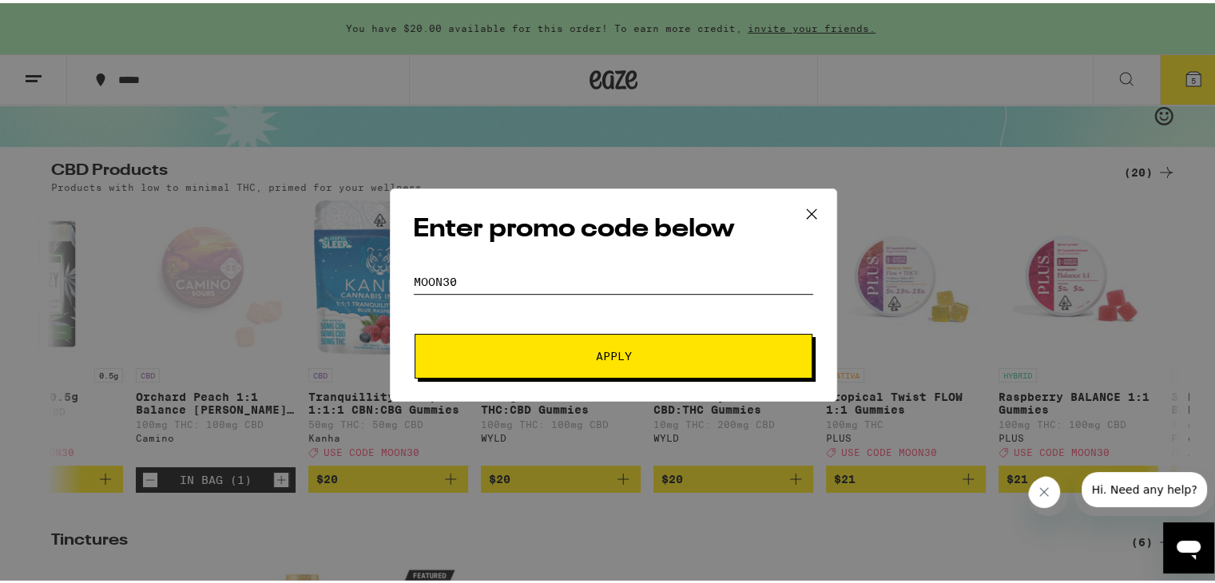
type input "moon30"
click at [550, 358] on button "Apply" at bounding box center [614, 353] width 398 height 45
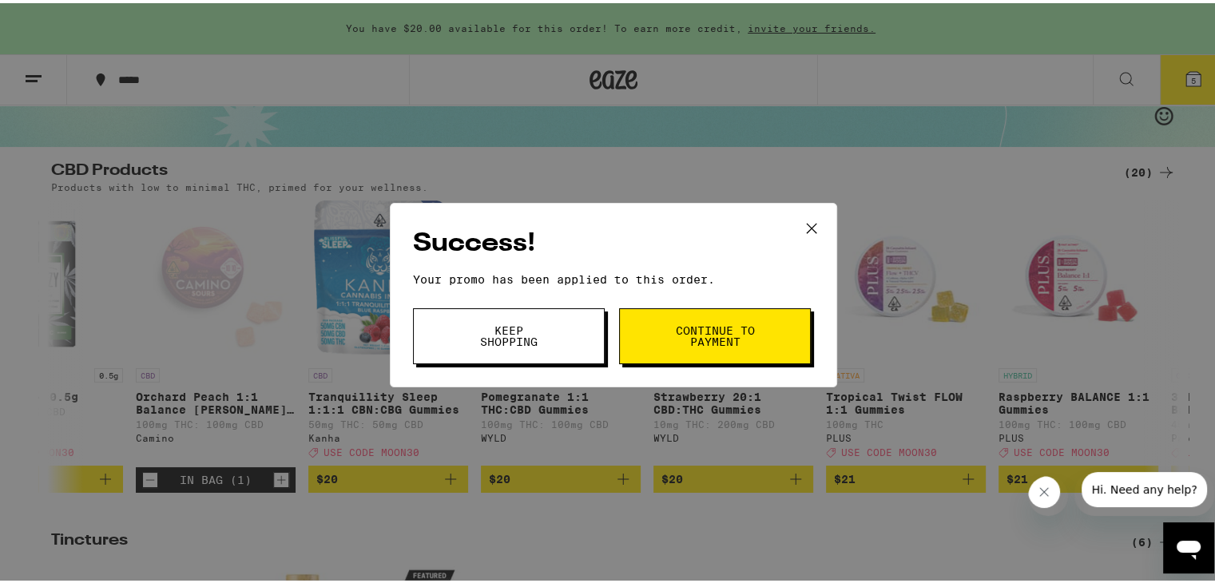
click at [665, 331] on button "Continue to payment" at bounding box center [715, 333] width 192 height 56
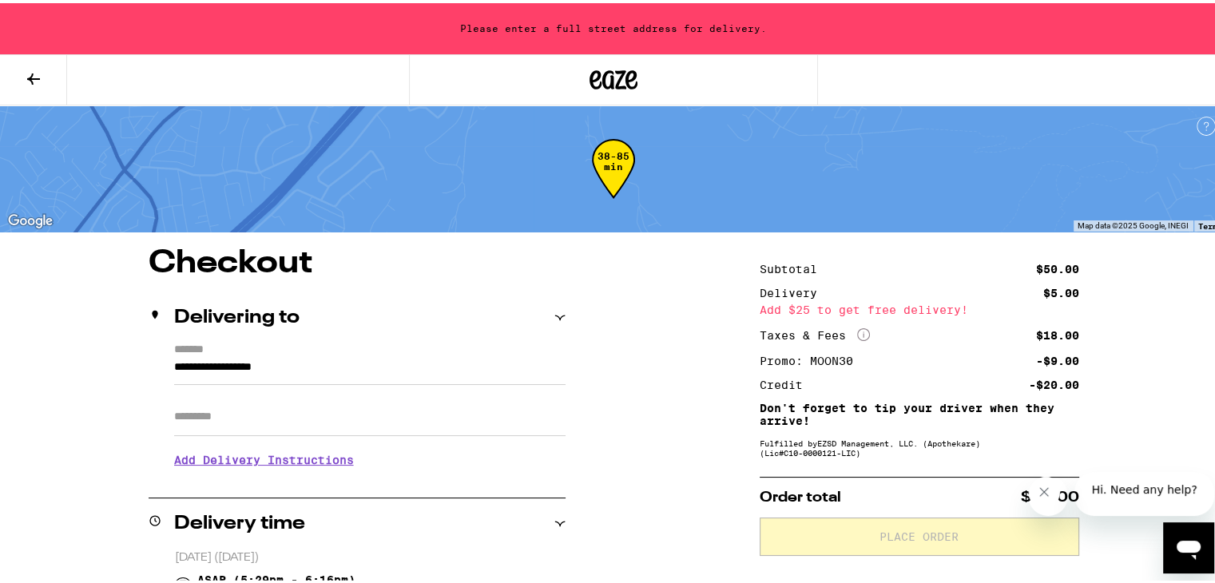
click at [29, 71] on icon at bounding box center [33, 75] width 19 height 19
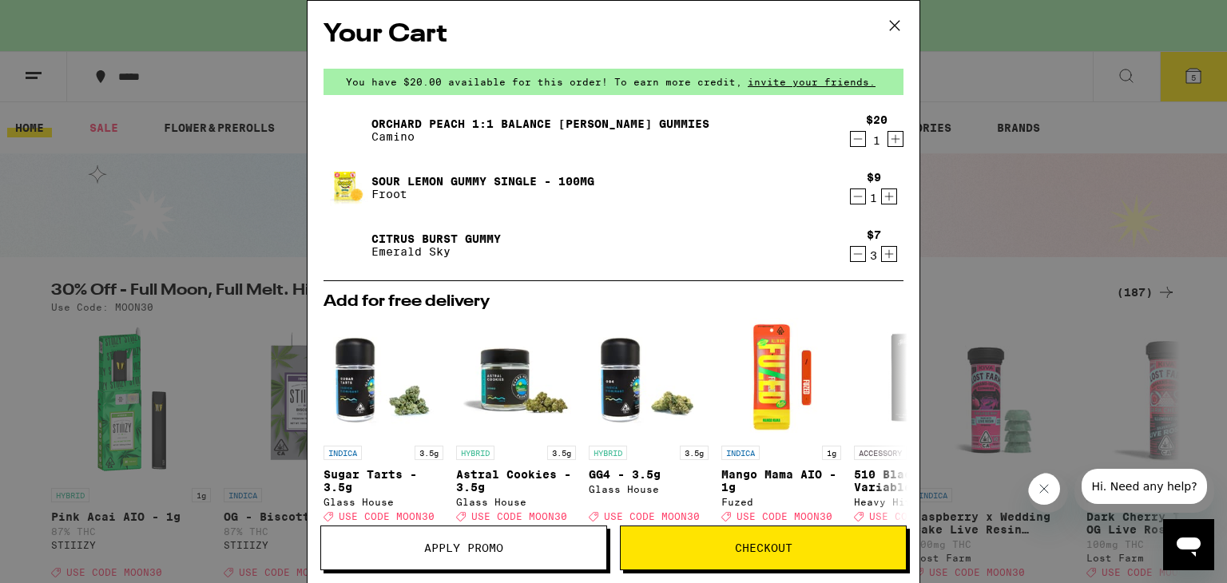
click at [851, 145] on icon "Decrement" at bounding box center [858, 138] width 14 height 19
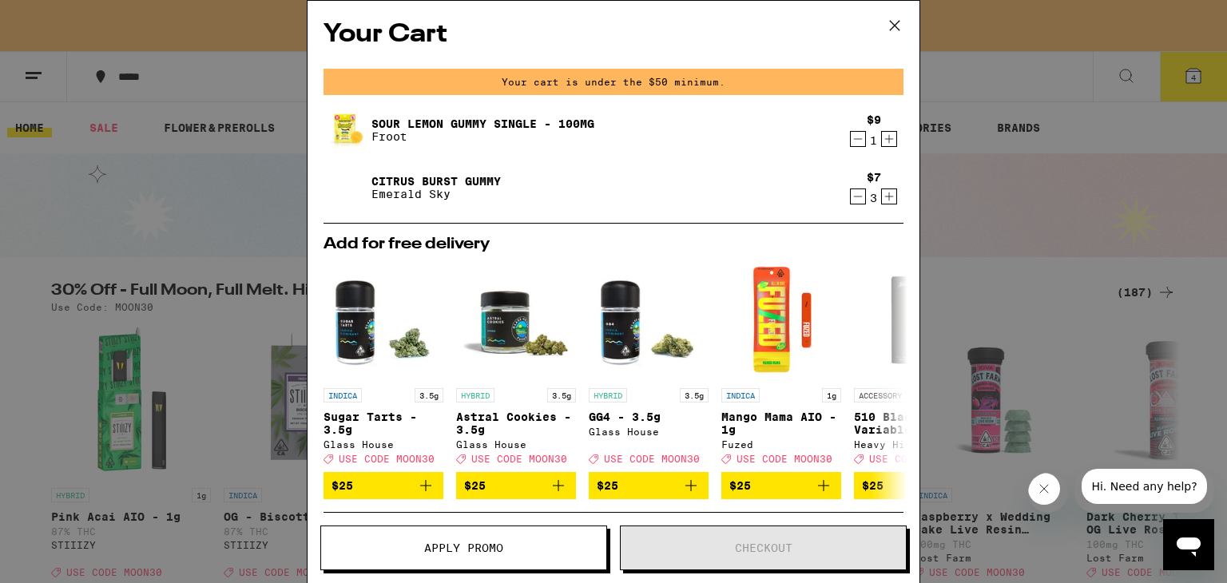
click at [898, 26] on icon at bounding box center [895, 26] width 24 height 24
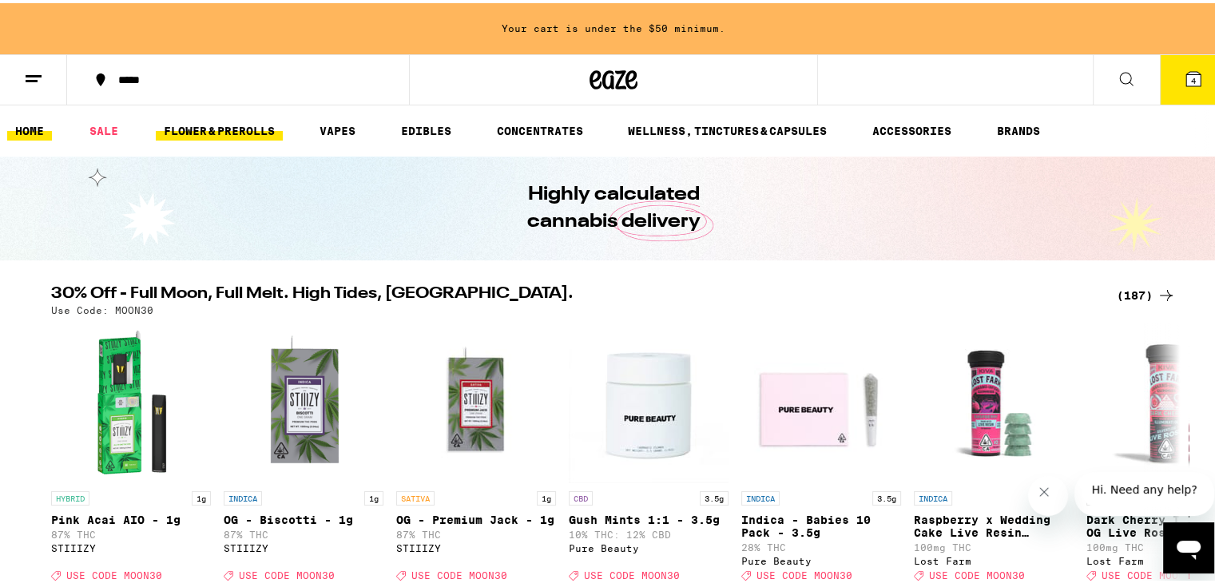
click at [235, 132] on link "FLOWER & PREROLLS" at bounding box center [219, 127] width 127 height 19
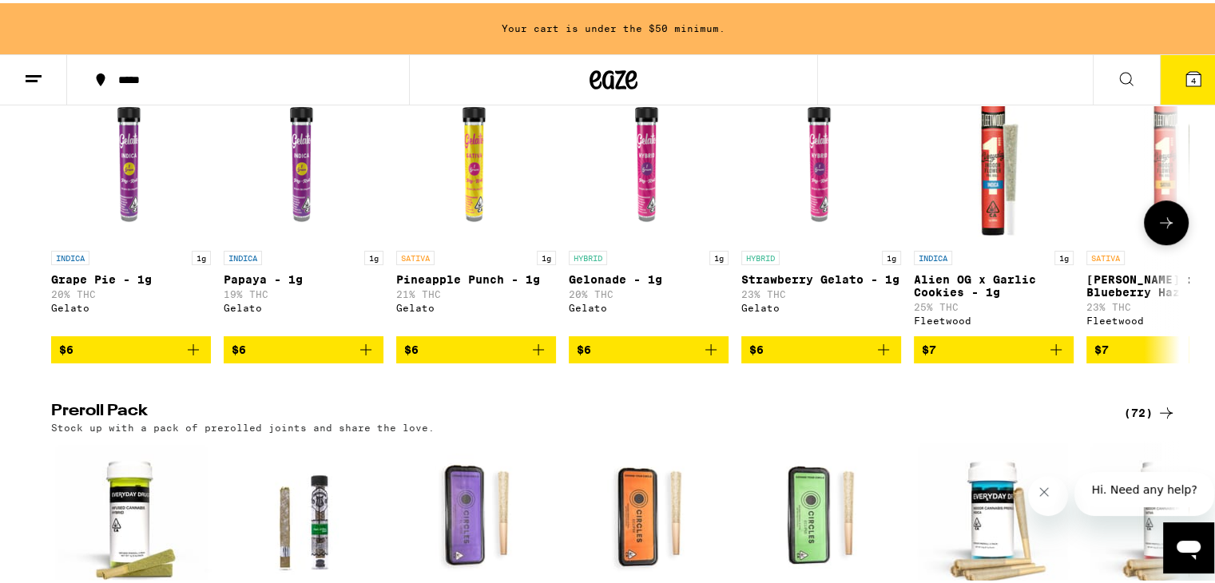
scroll to position [955, 0]
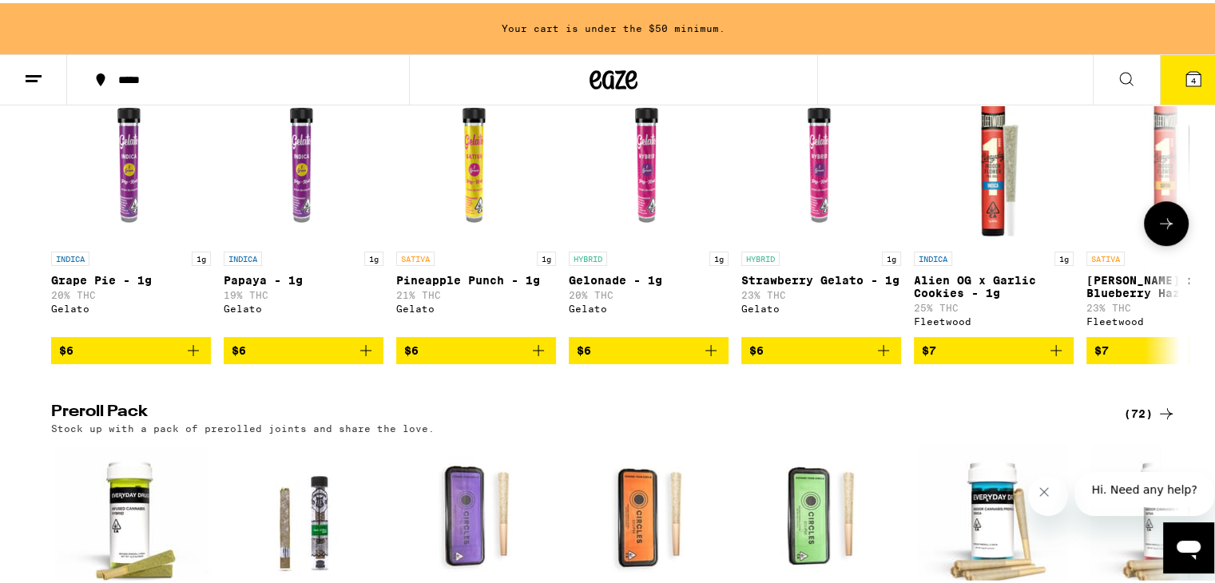
click at [1157, 230] on icon at bounding box center [1166, 220] width 19 height 19
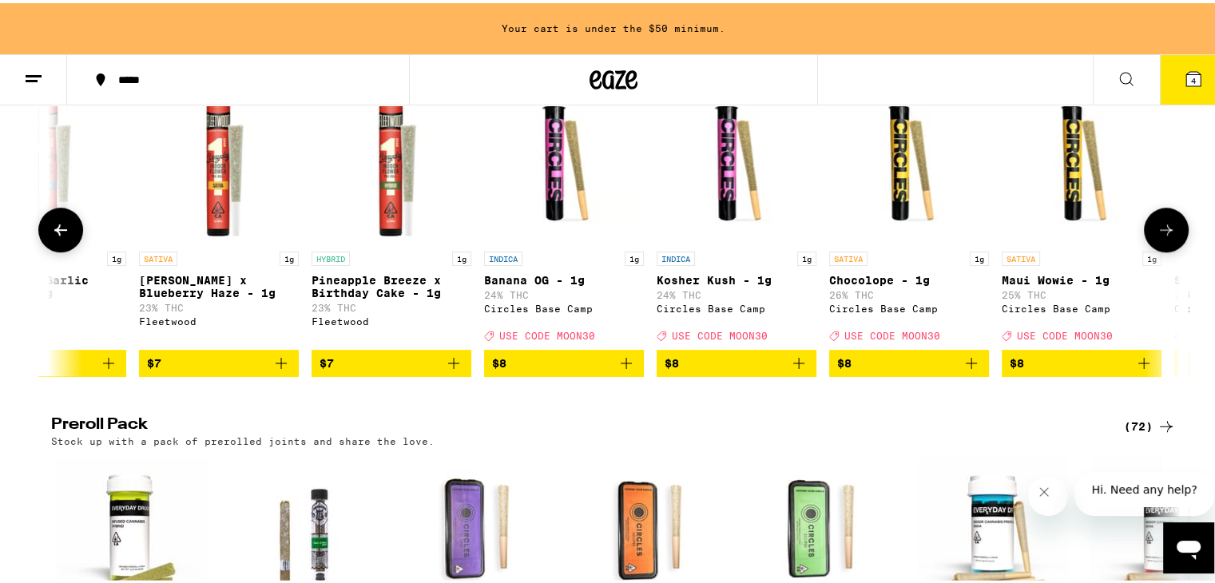
scroll to position [0, 950]
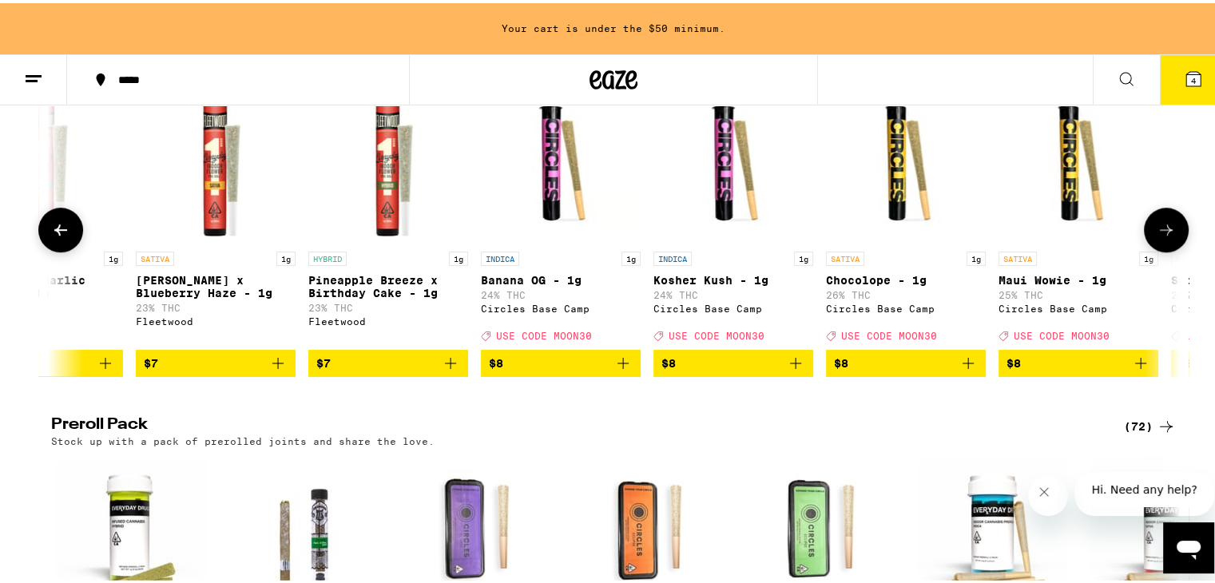
click at [1157, 236] on icon at bounding box center [1166, 226] width 19 height 19
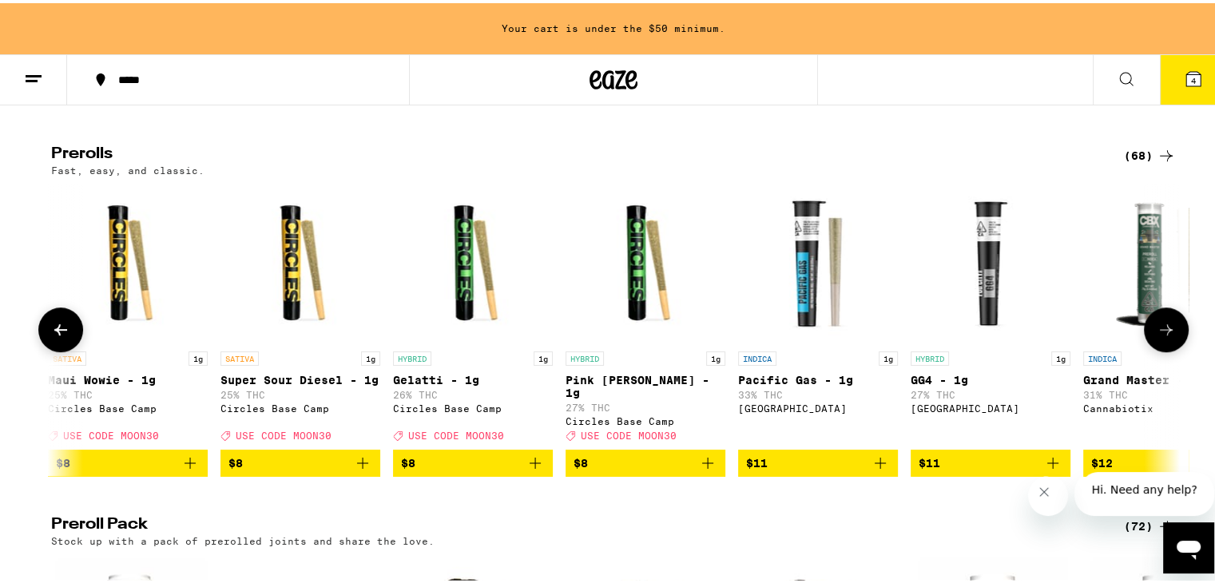
scroll to position [853, 0]
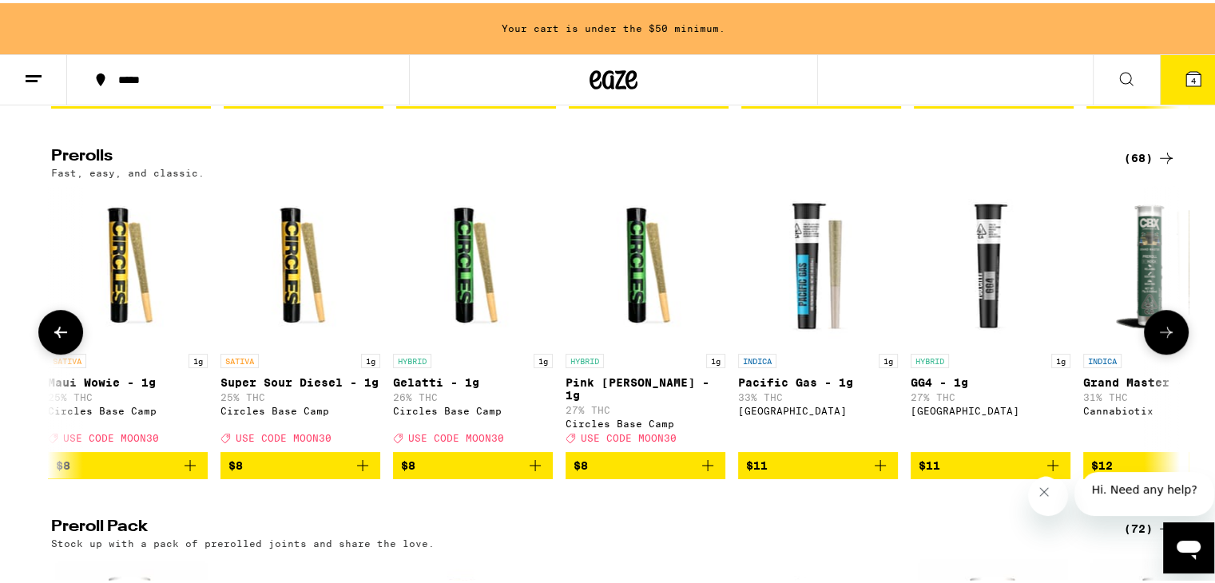
click at [50, 335] on button at bounding box center [60, 329] width 45 height 45
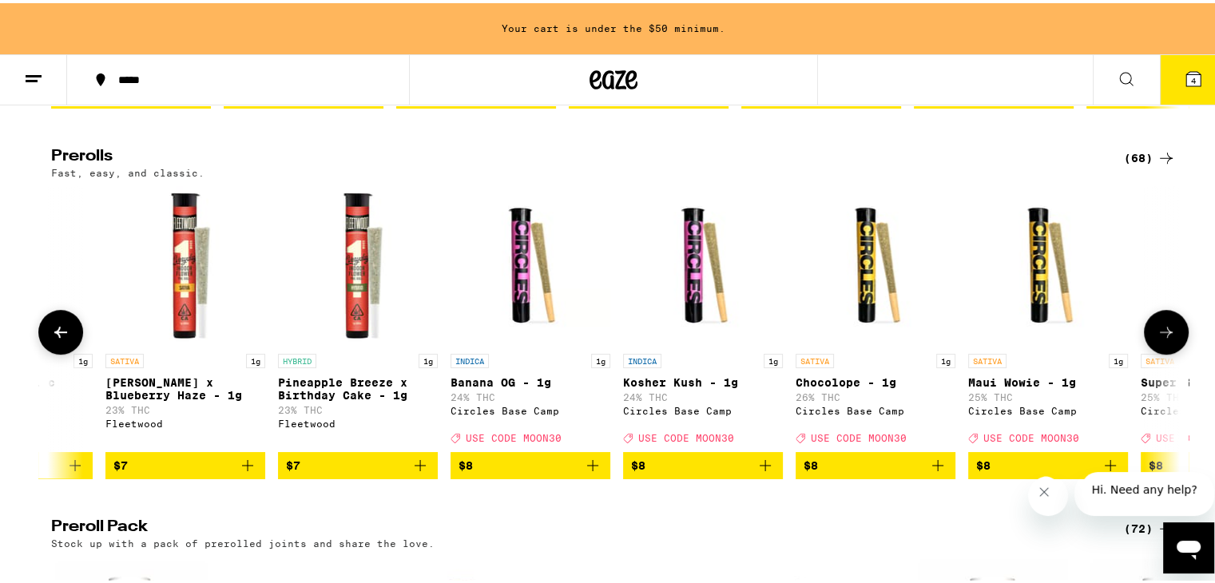
scroll to position [0, 951]
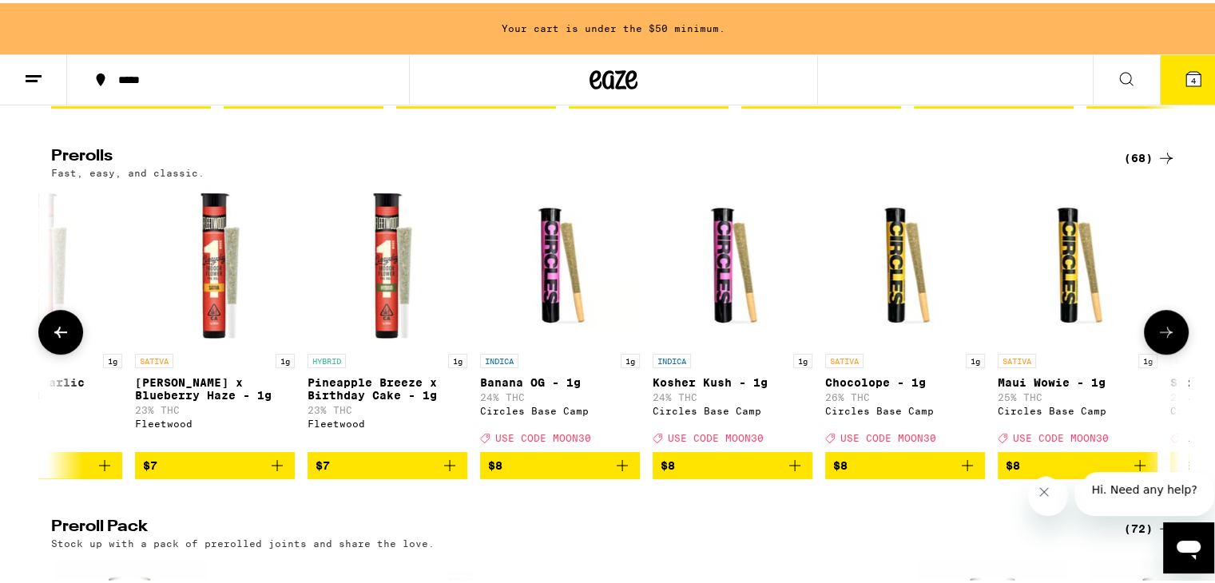
click at [54, 339] on icon at bounding box center [60, 328] width 19 height 19
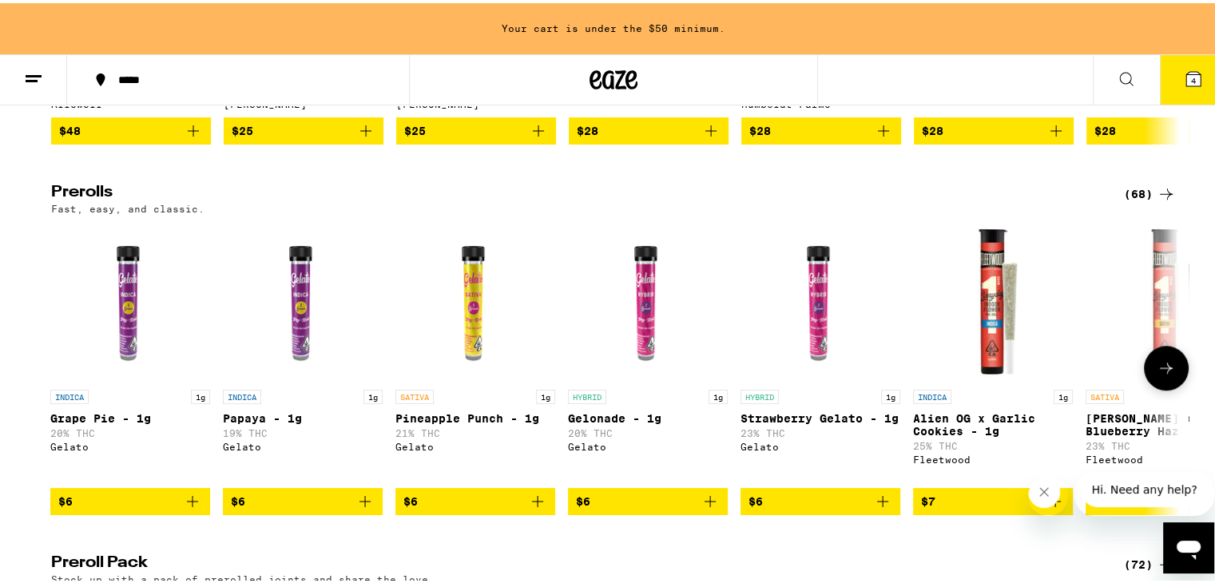
scroll to position [818, 0]
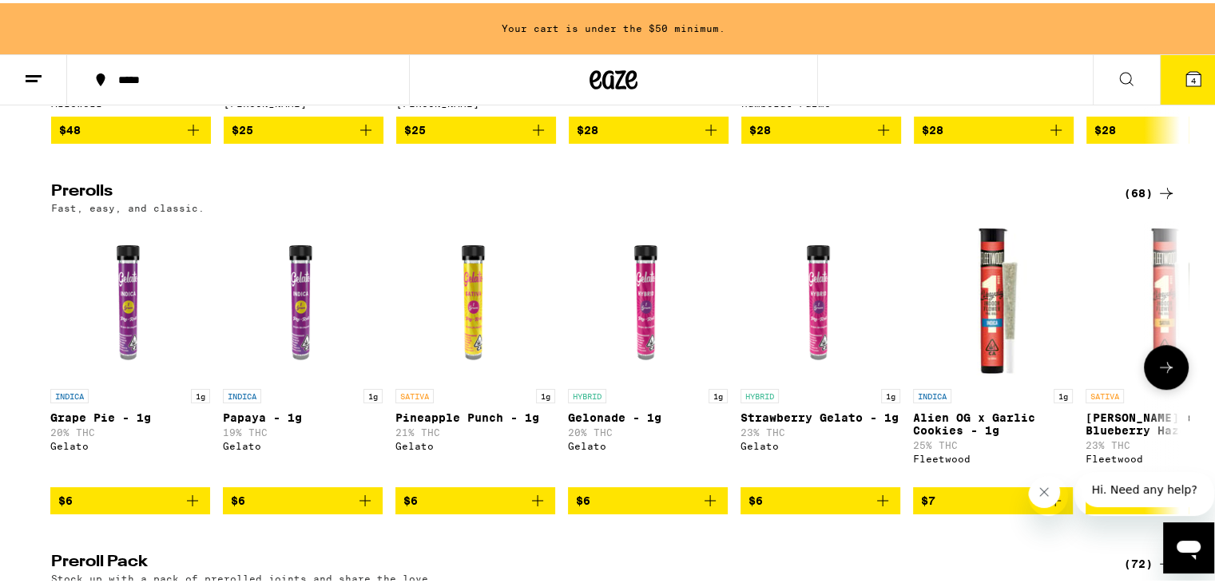
click at [1163, 370] on icon at bounding box center [1166, 364] width 13 height 11
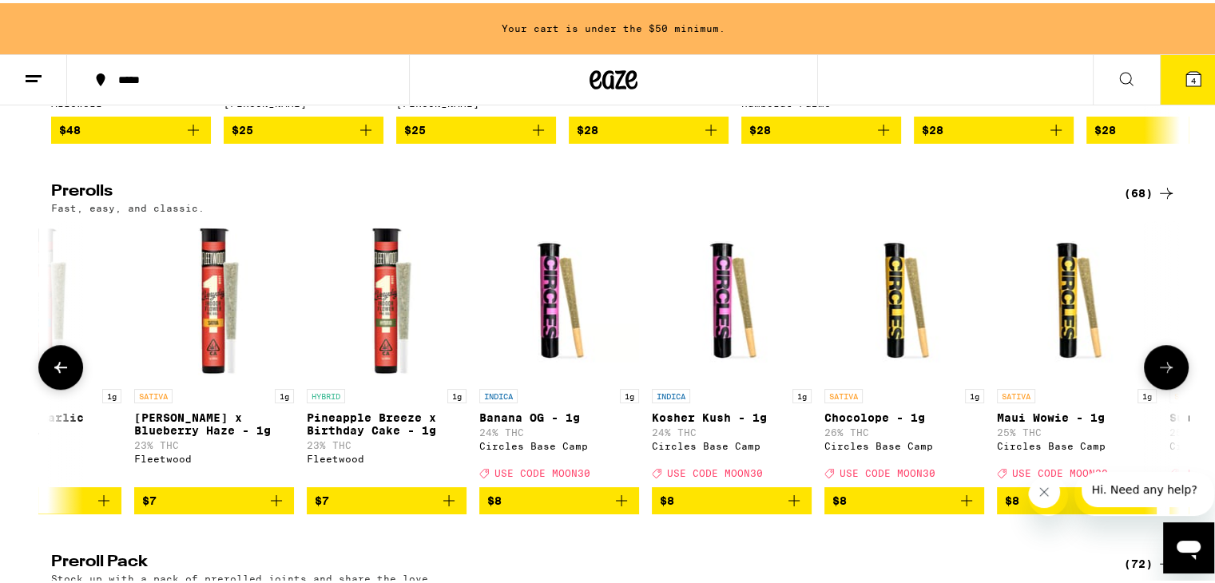
click at [1163, 370] on icon at bounding box center [1166, 364] width 13 height 11
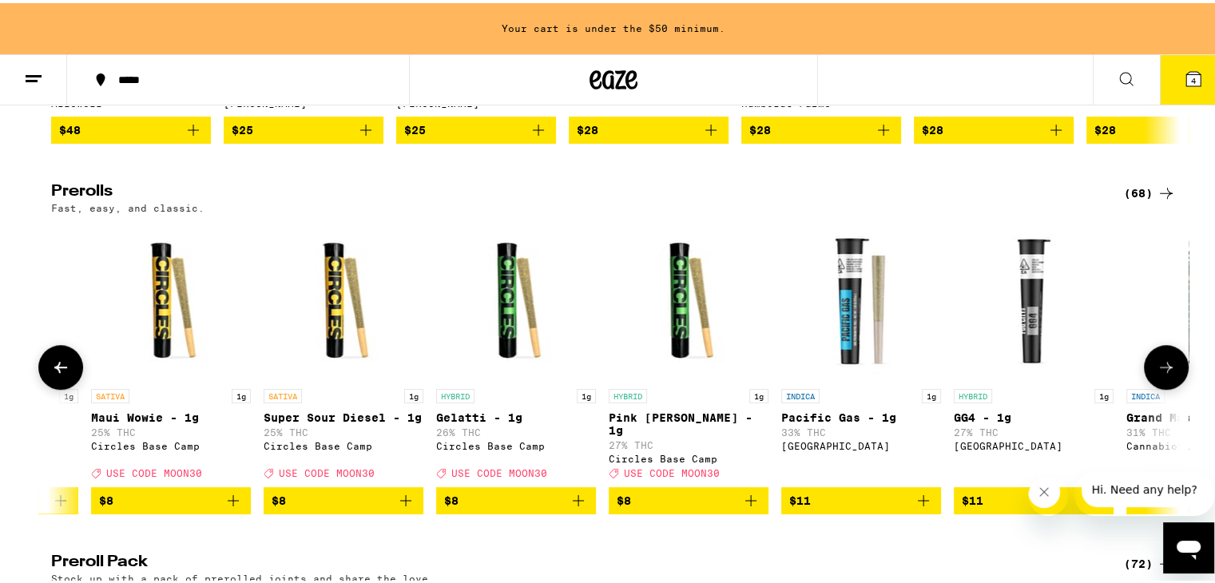
scroll to position [0, 1903]
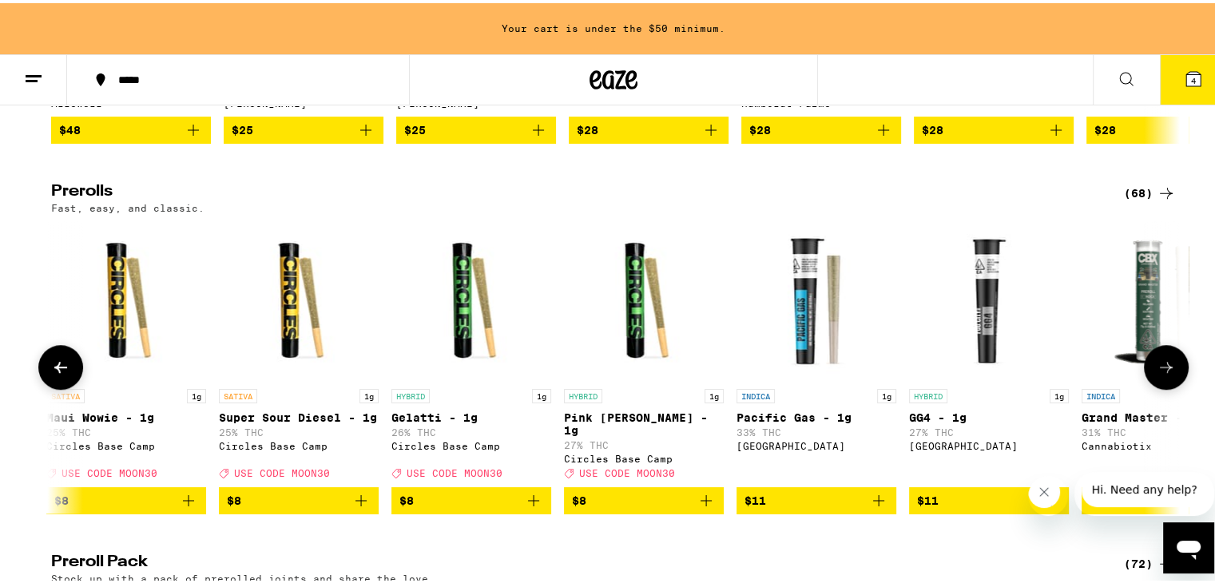
click at [1165, 370] on icon at bounding box center [1166, 364] width 13 height 11
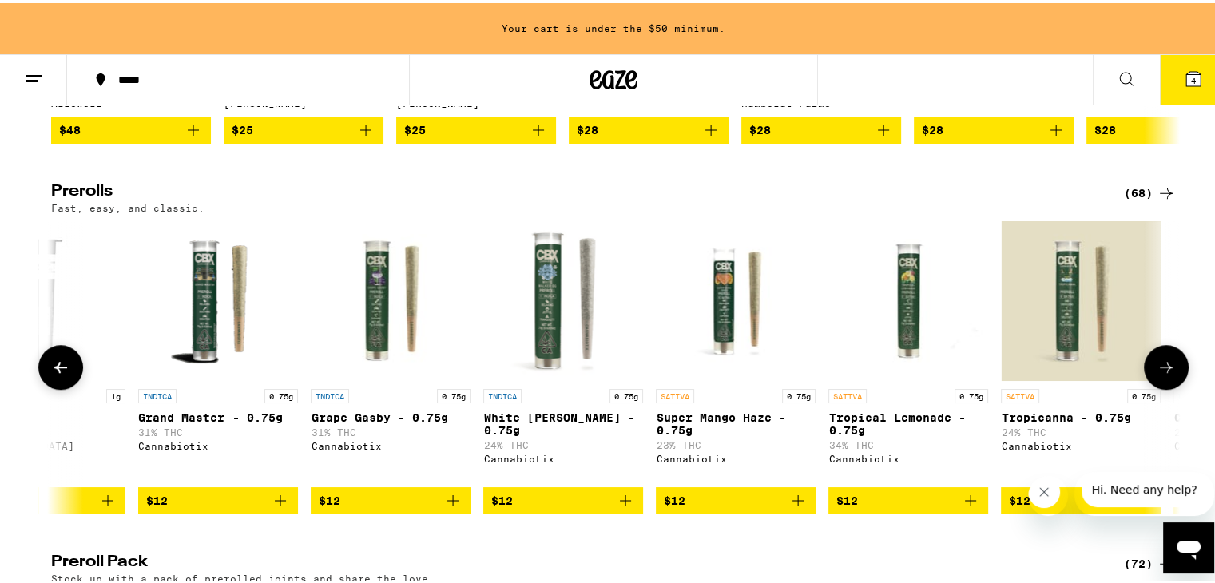
scroll to position [0, 2853]
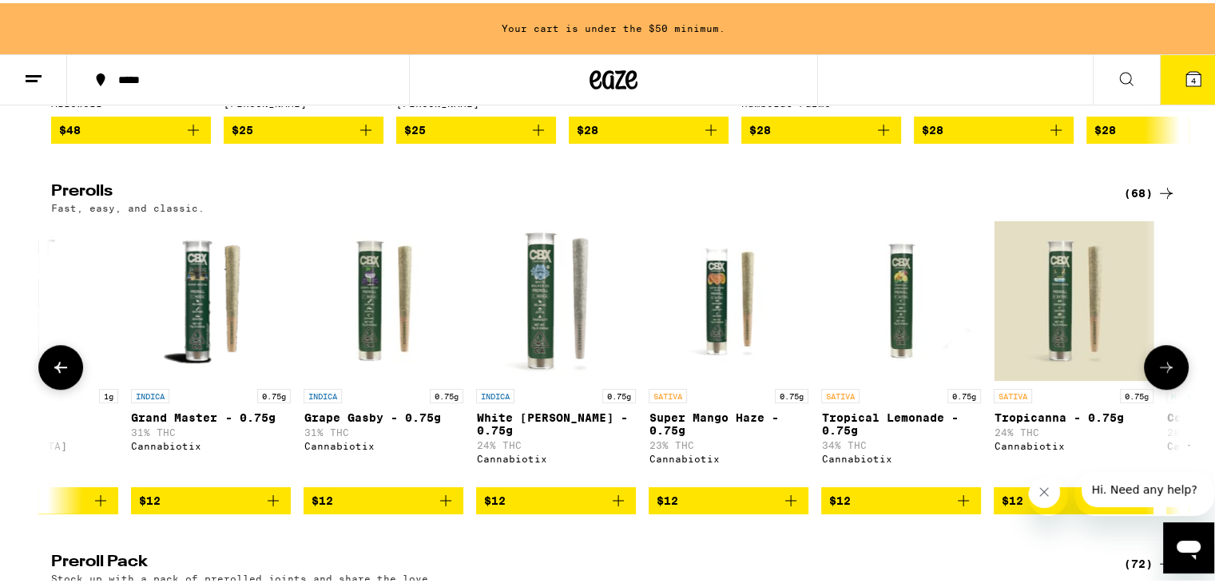
click at [51, 374] on icon at bounding box center [60, 364] width 19 height 19
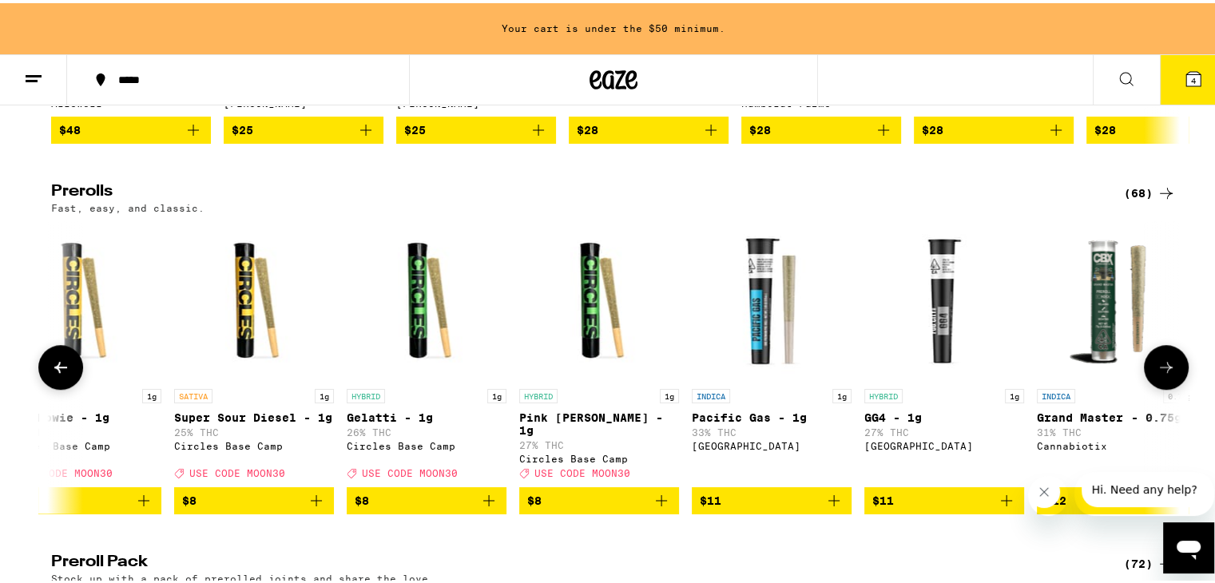
scroll to position [0, 1903]
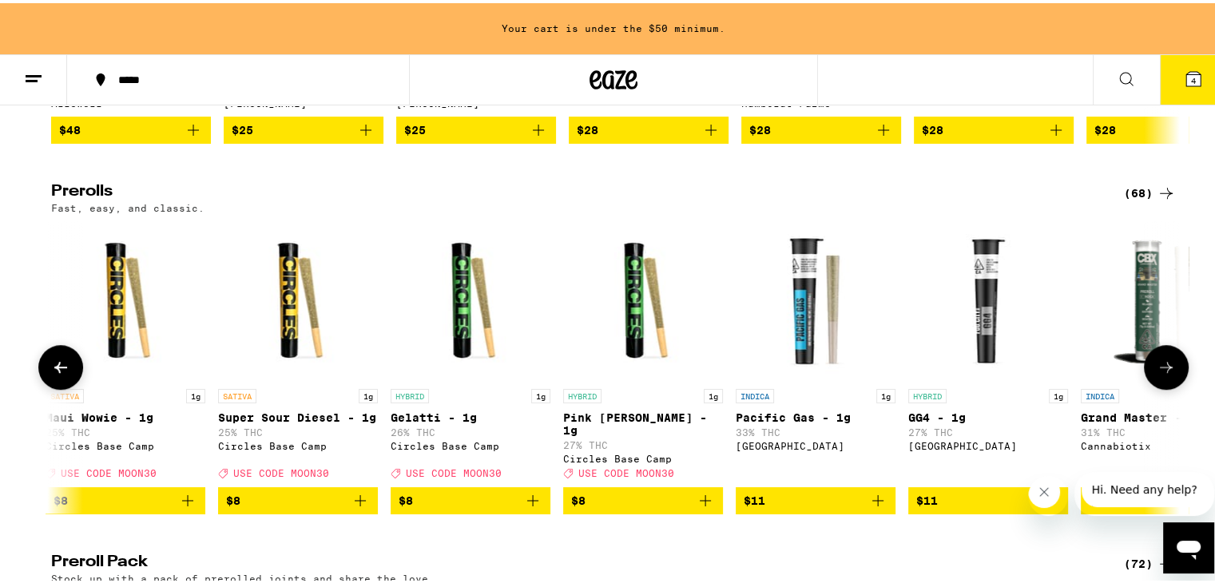
click at [356, 507] on icon "Add to bag" at bounding box center [360, 497] width 19 height 19
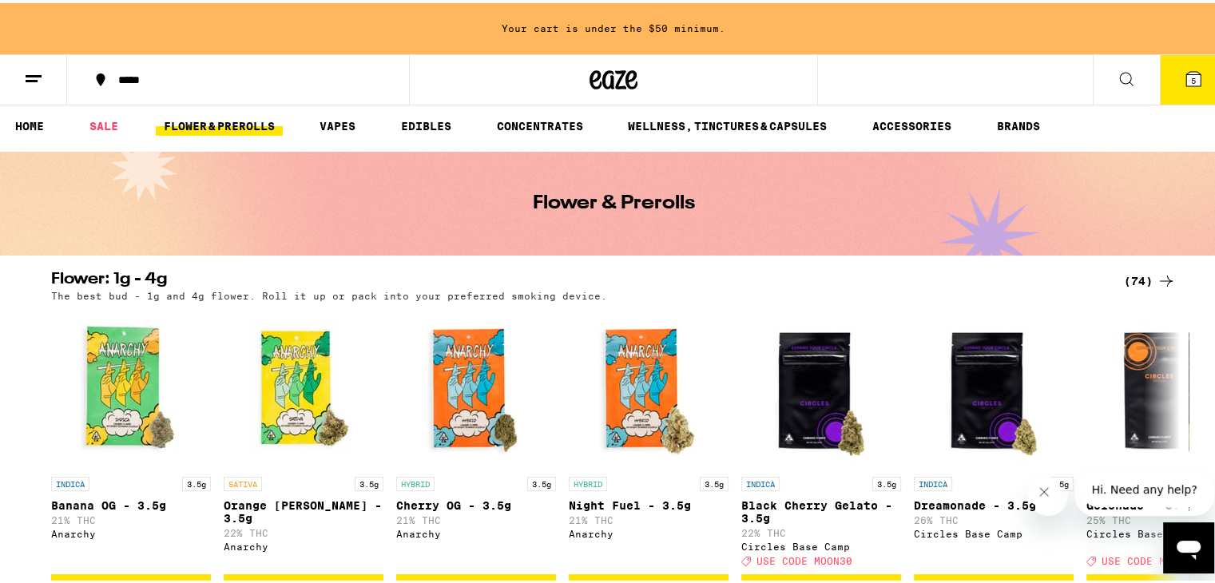
scroll to position [0, 0]
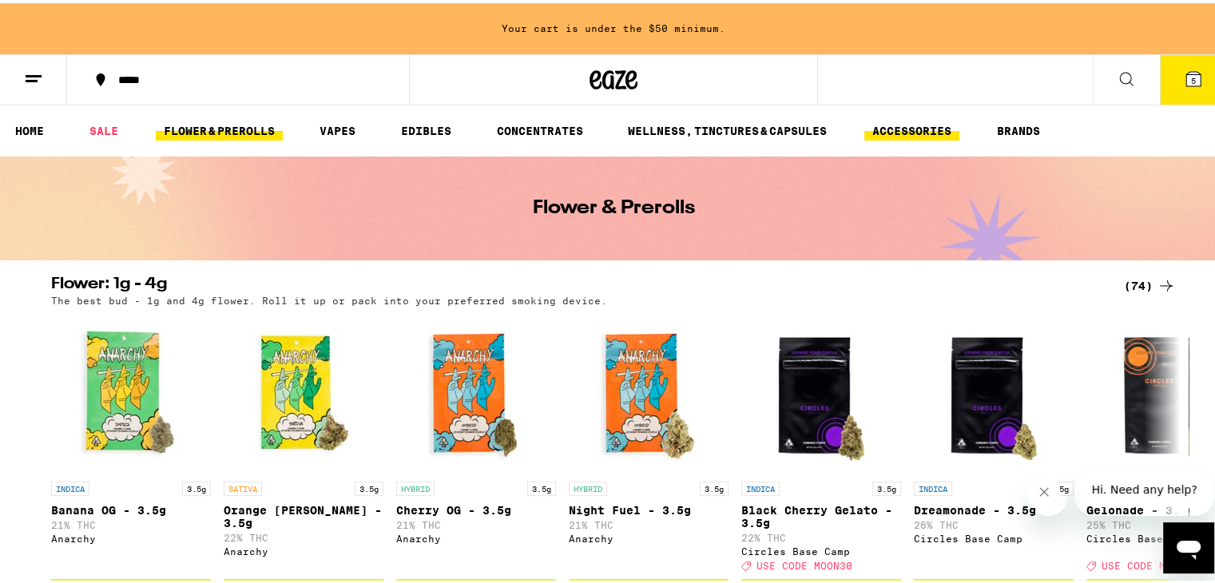
click at [905, 131] on link "ACCESSORIES" at bounding box center [911, 127] width 95 height 19
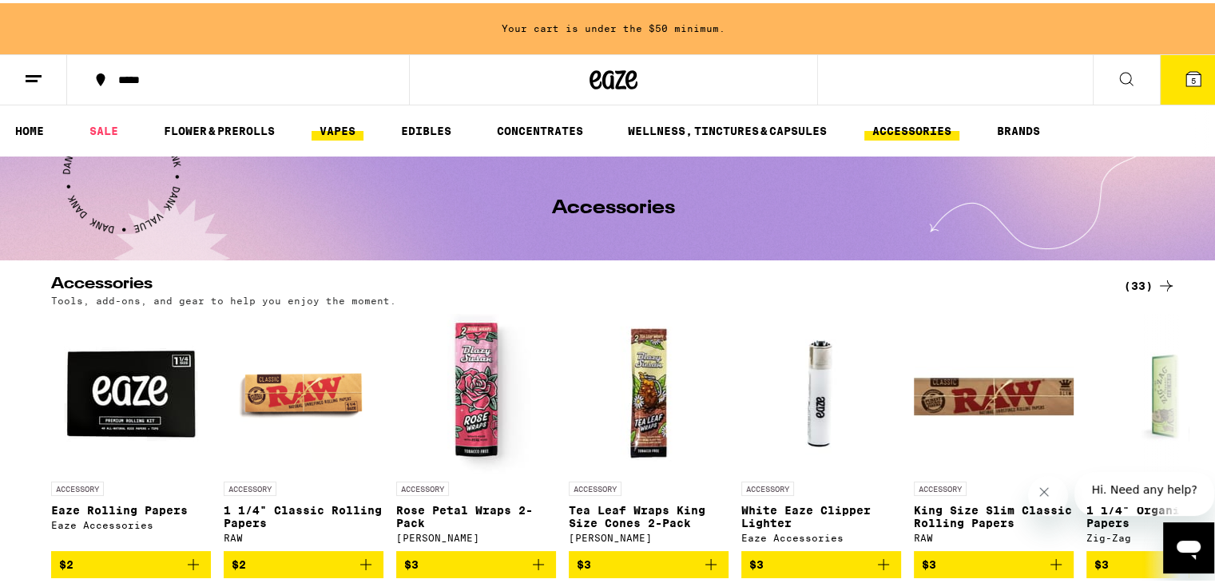
click at [339, 129] on link "VAPES" at bounding box center [338, 127] width 52 height 19
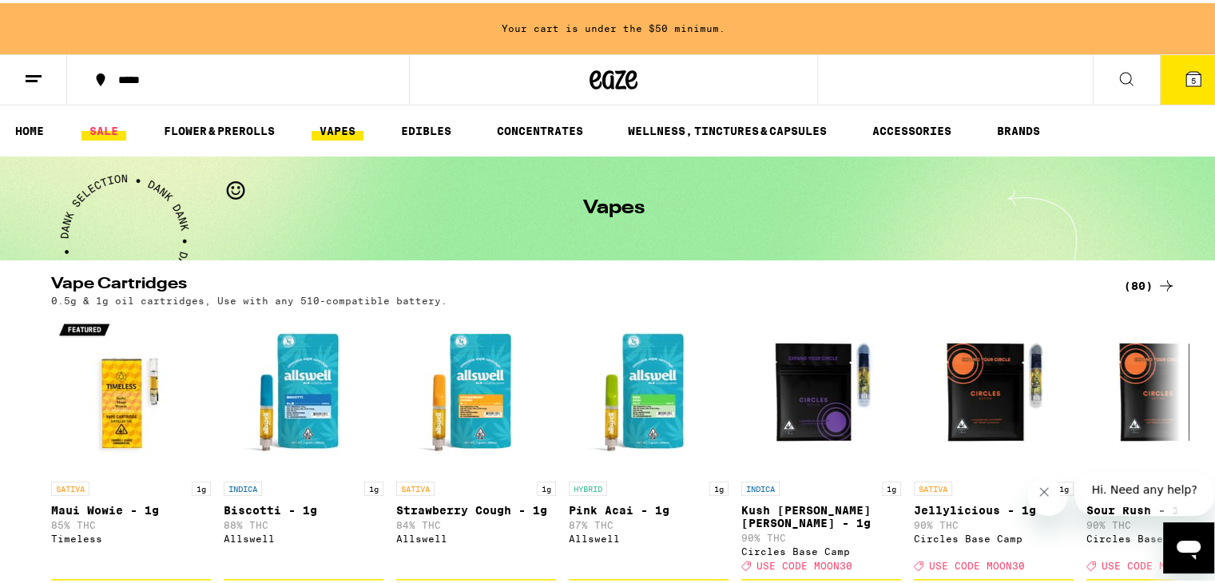
click at [102, 125] on link "SALE" at bounding box center [103, 127] width 45 height 19
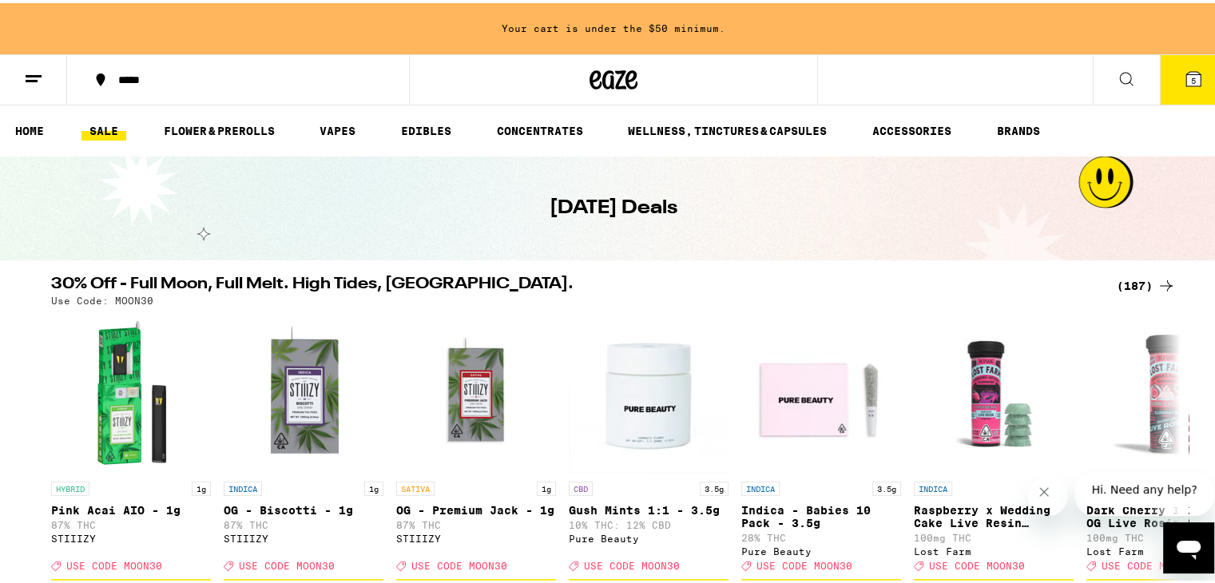
click at [1190, 61] on button "5" at bounding box center [1193, 77] width 67 height 50
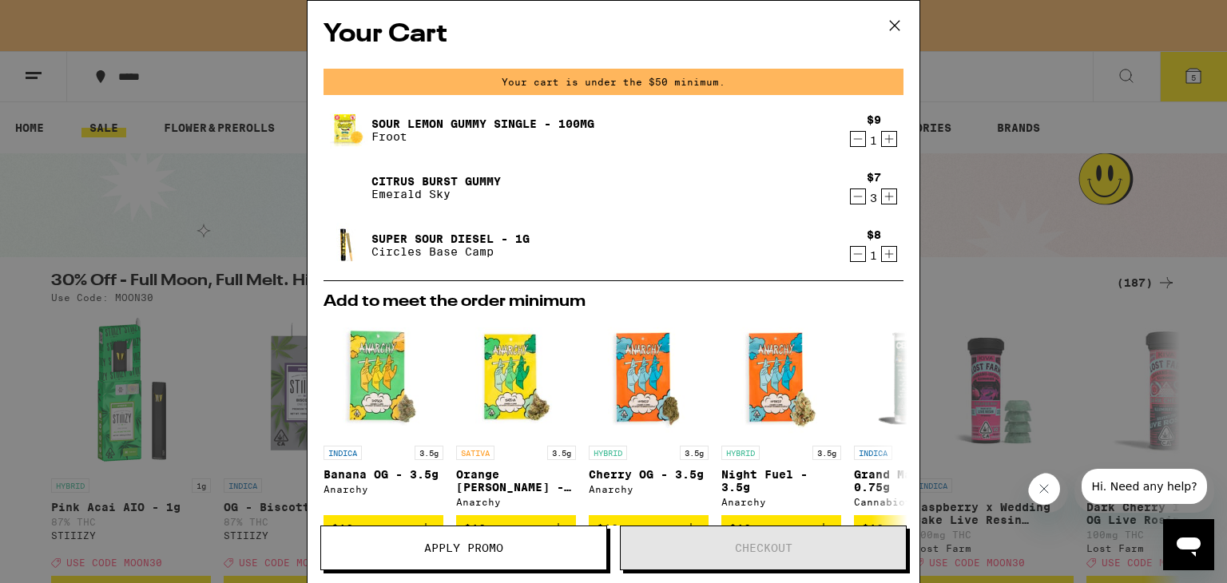
click at [1019, 81] on div "Your Cart Your cart is under the $50 minimum. Sour Lemon Gummy Single - 100mg F…" at bounding box center [613, 291] width 1227 height 583
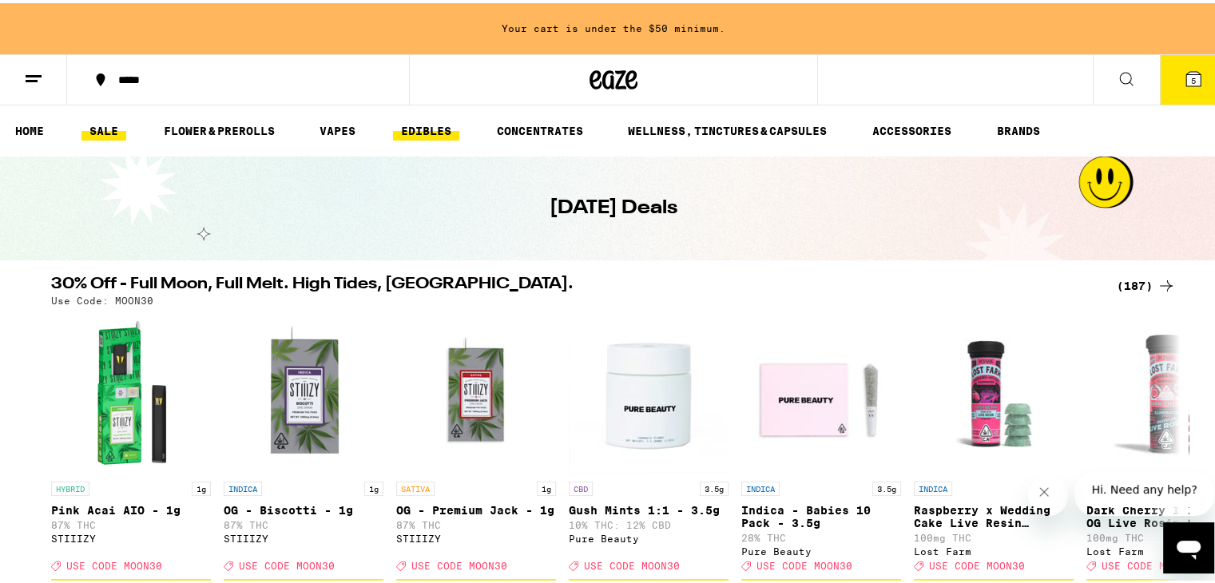
click at [442, 133] on link "EDIBLES" at bounding box center [426, 127] width 66 height 19
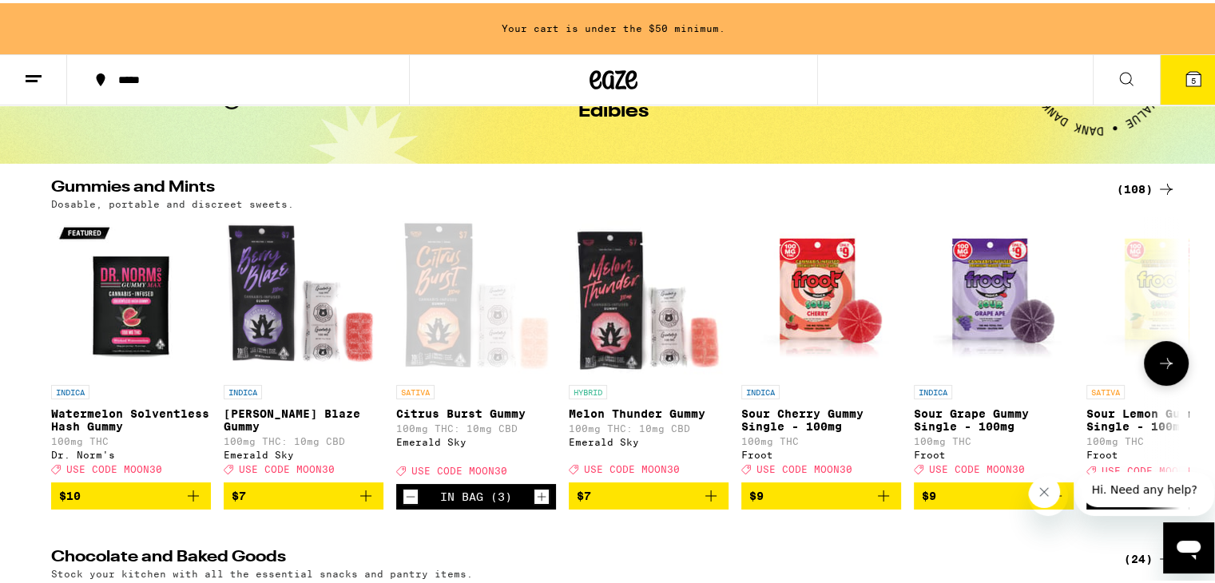
scroll to position [102, 0]
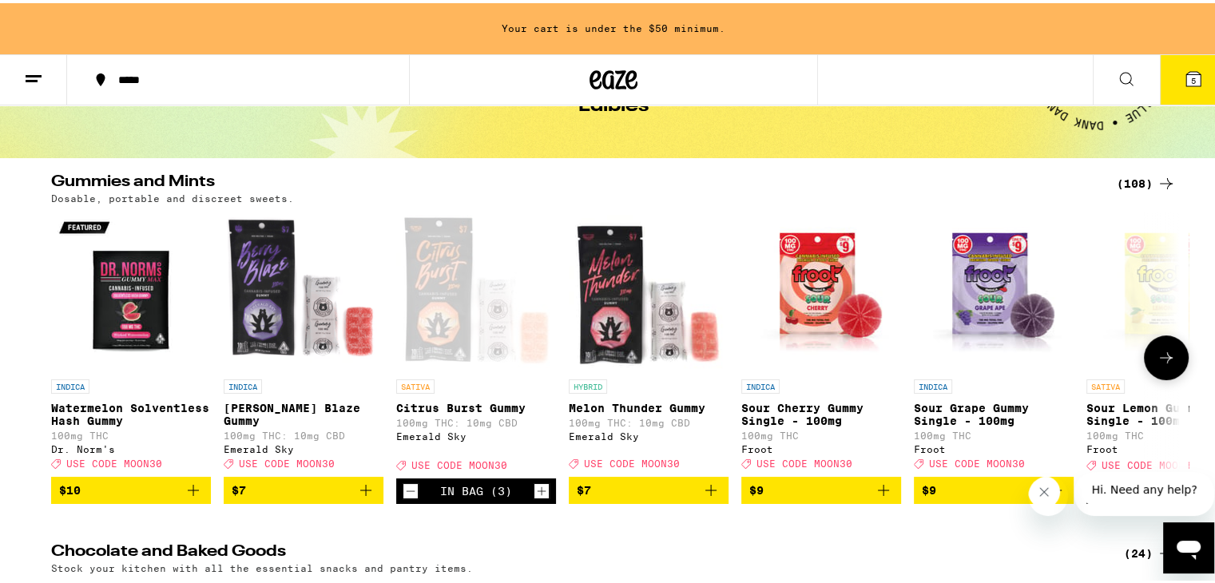
click at [1159, 363] on icon at bounding box center [1166, 354] width 19 height 19
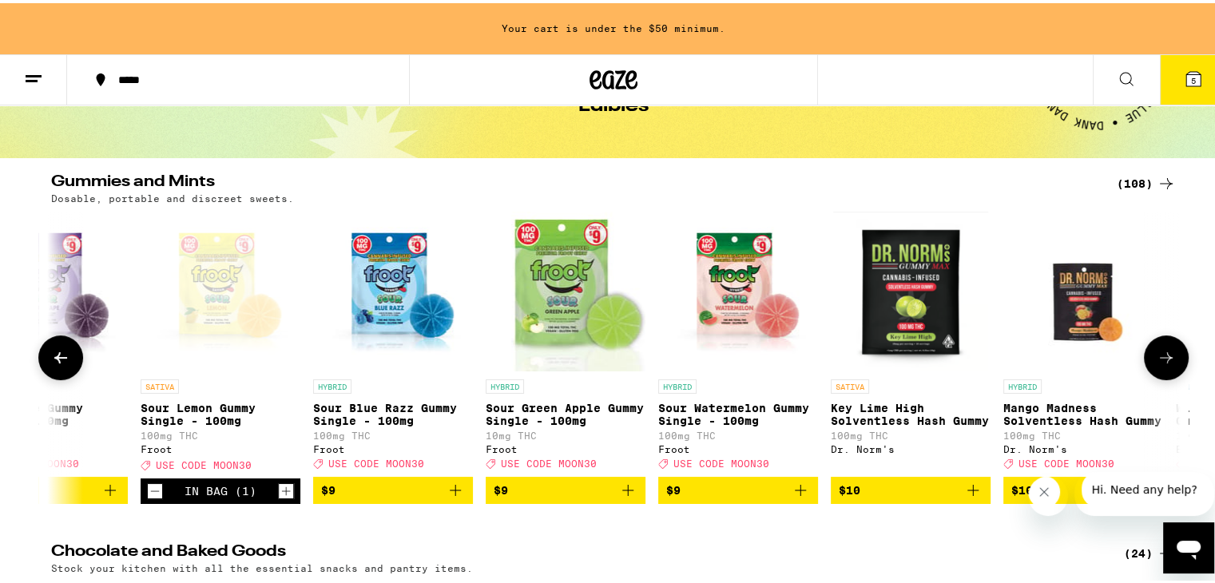
scroll to position [0, 950]
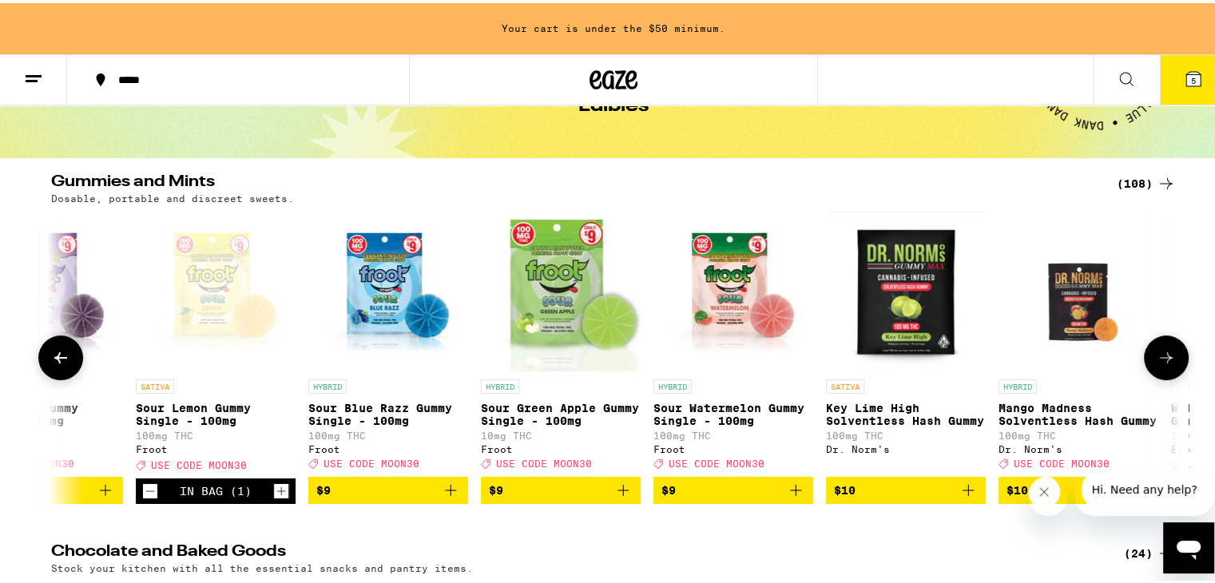
click at [1159, 363] on icon at bounding box center [1166, 354] width 19 height 19
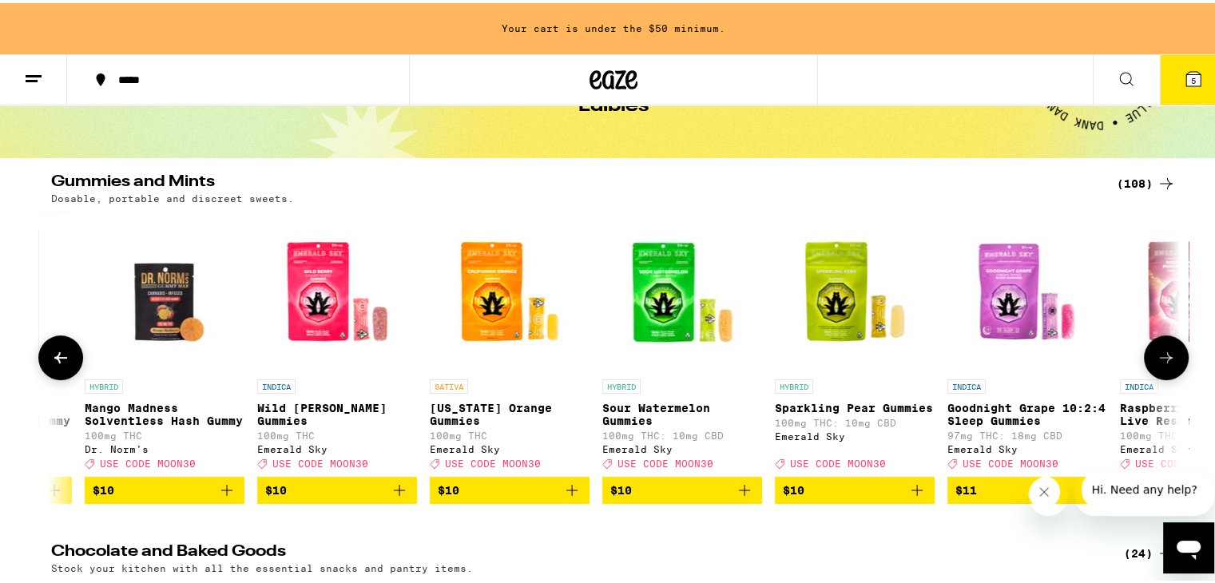
scroll to position [0, 1901]
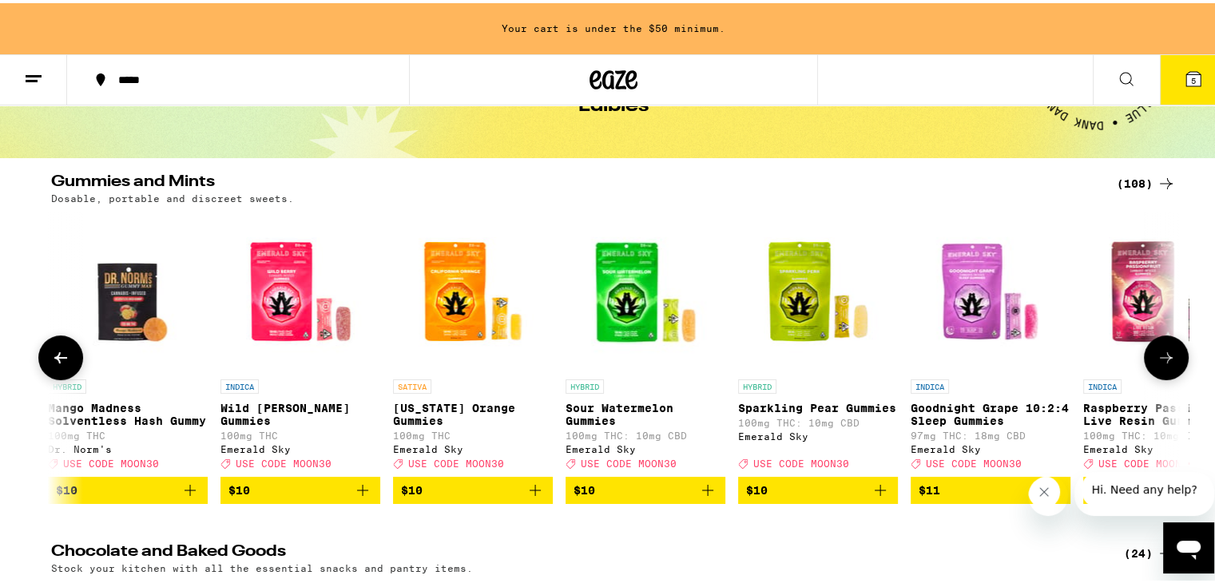
click at [1159, 363] on icon at bounding box center [1166, 354] width 19 height 19
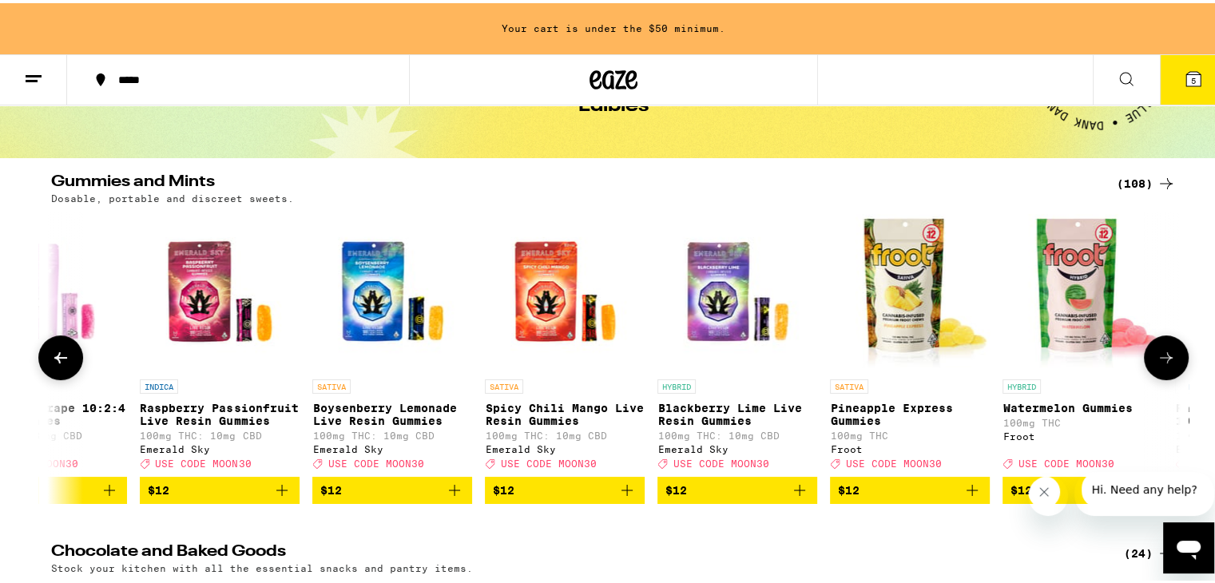
scroll to position [0, 2852]
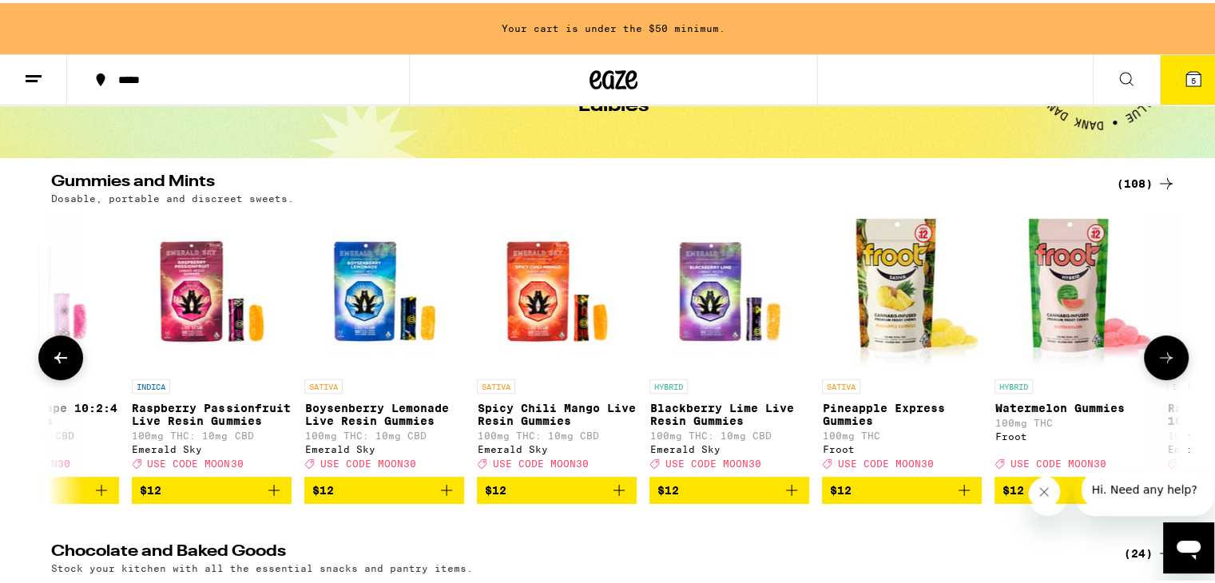
click at [56, 364] on icon at bounding box center [60, 354] width 19 height 19
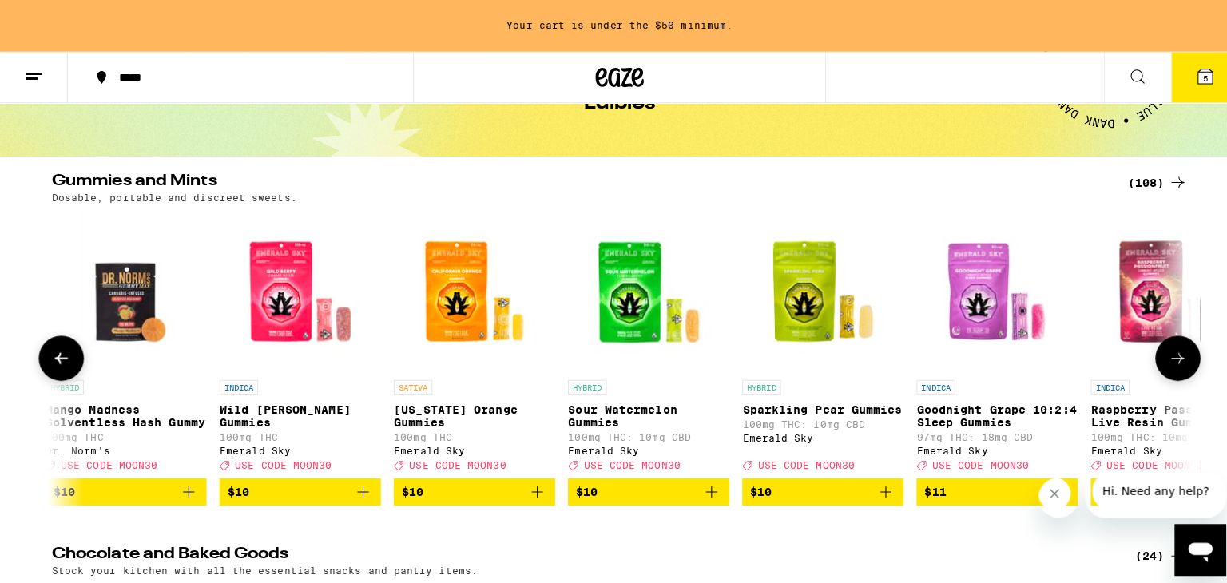
scroll to position [0, 1902]
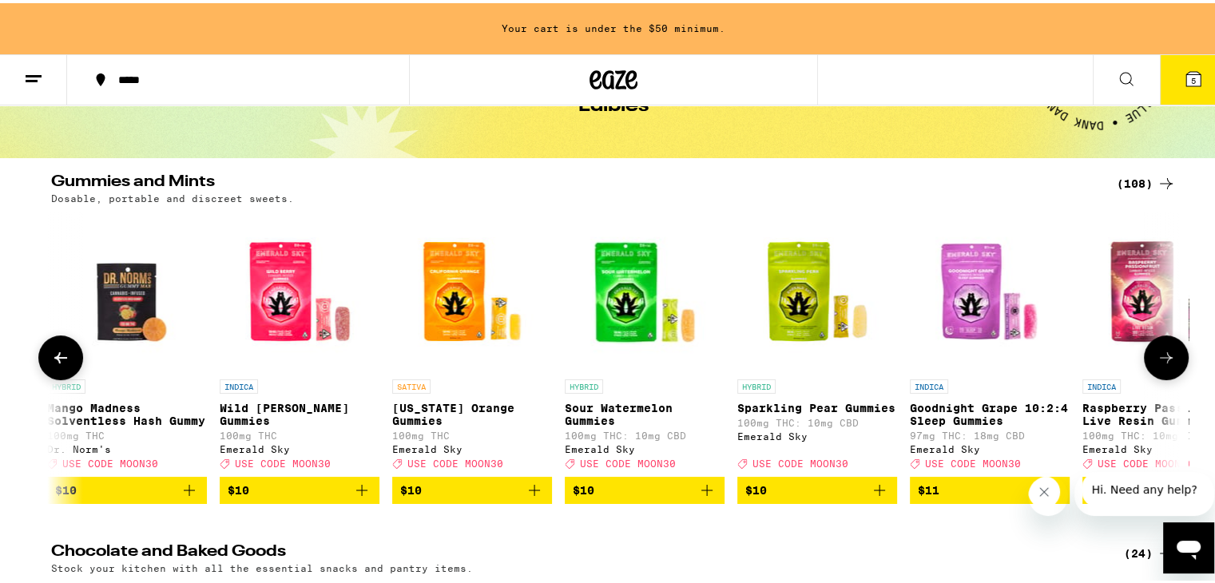
click at [352, 497] on icon "Add to bag" at bounding box center [361, 487] width 19 height 19
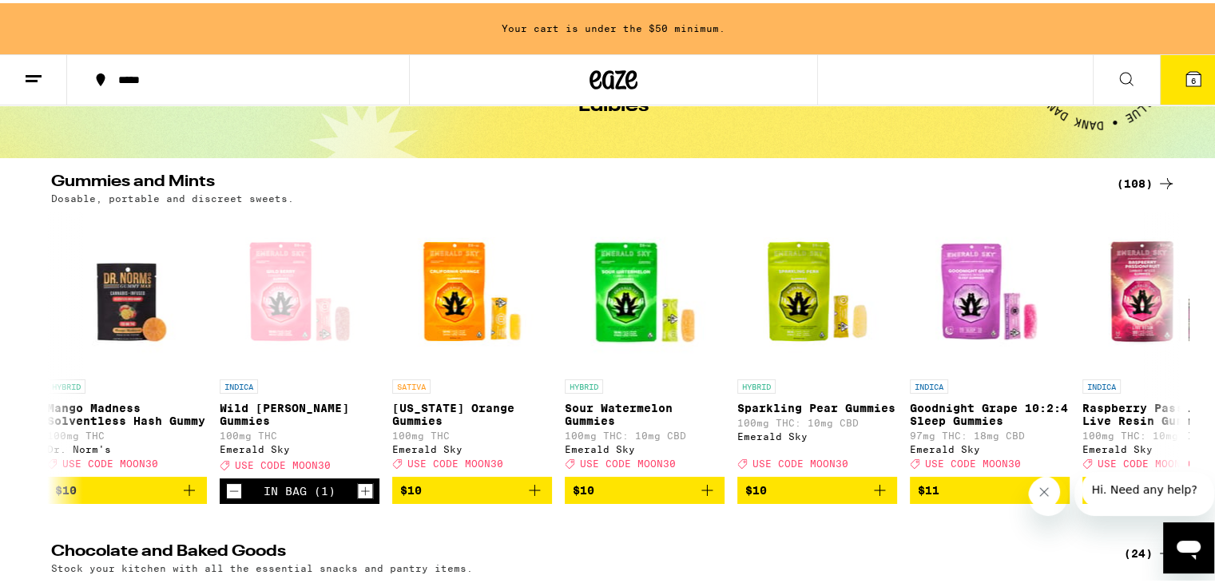
click at [1168, 84] on button "6" at bounding box center [1193, 77] width 67 height 50
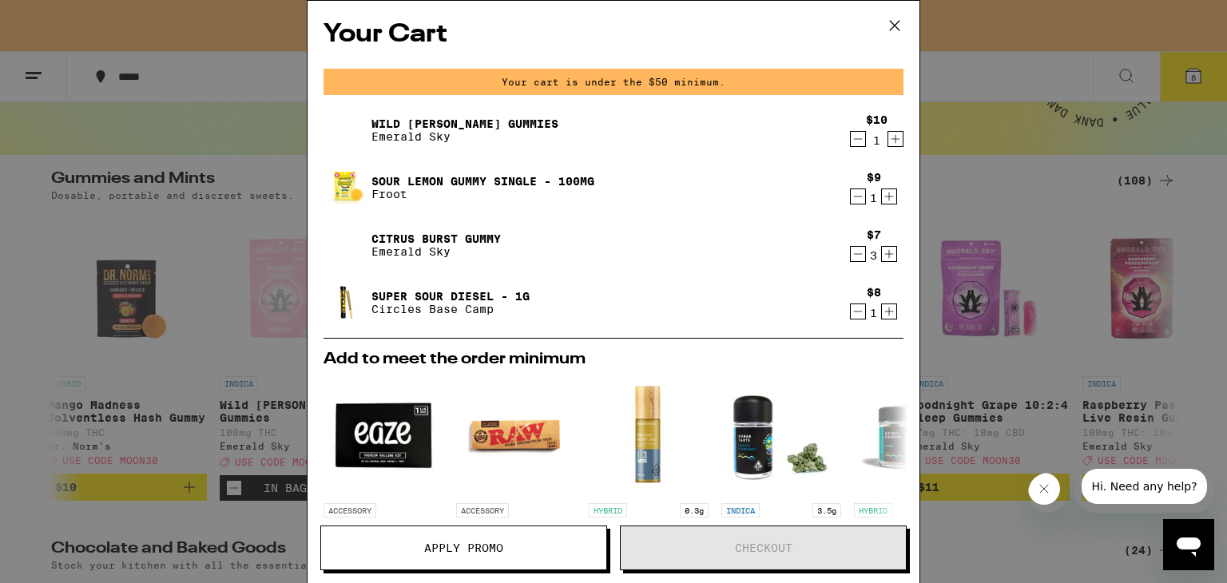
click at [882, 315] on icon "Increment" at bounding box center [889, 311] width 14 height 19
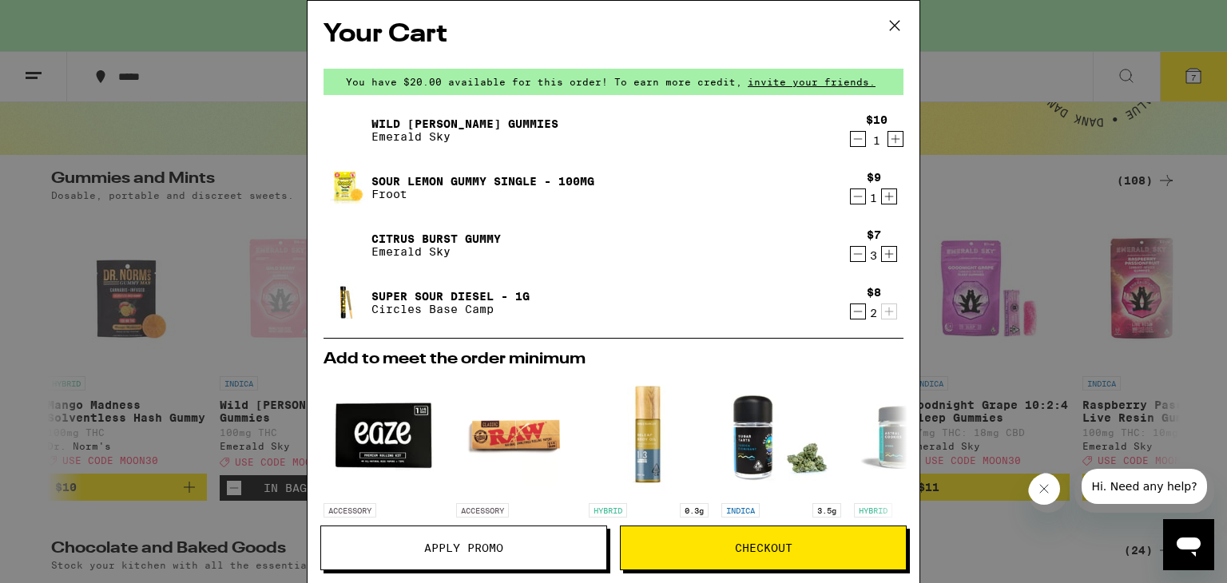
click at [755, 550] on span "Checkout" at bounding box center [764, 547] width 58 height 11
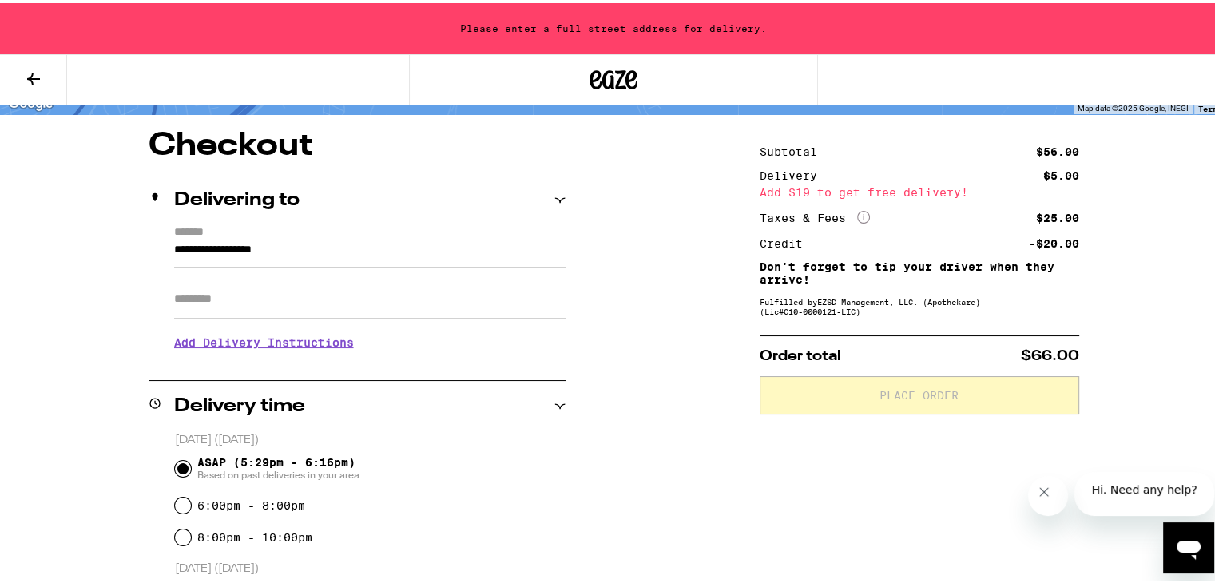
scroll to position [131, 0]
